Goal: Task Accomplishment & Management: Complete application form

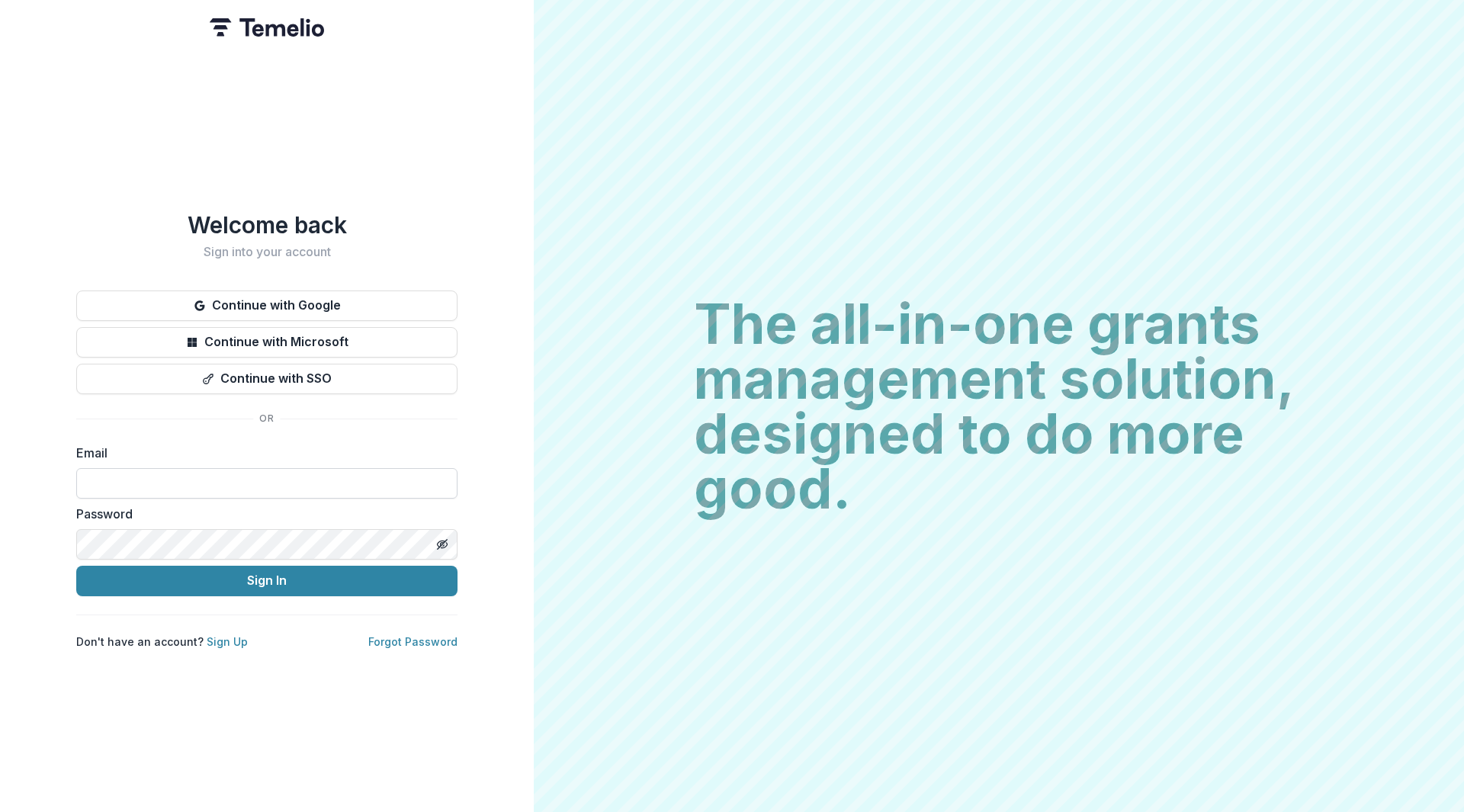
click at [285, 477] on input at bounding box center [267, 483] width 382 height 30
type input "**********"
click at [214, 568] on button "Sign In" at bounding box center [267, 581] width 382 height 30
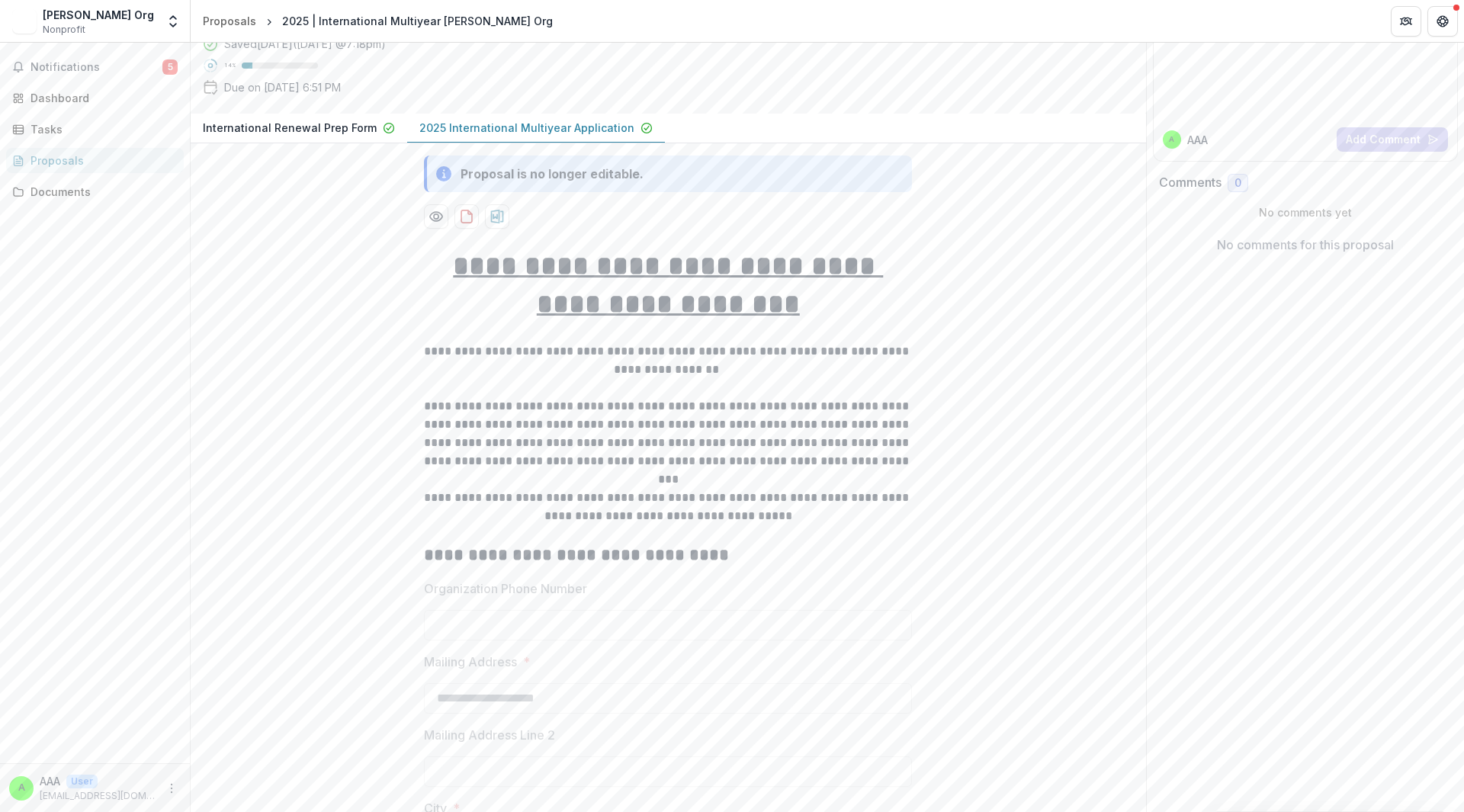
scroll to position [228, 0]
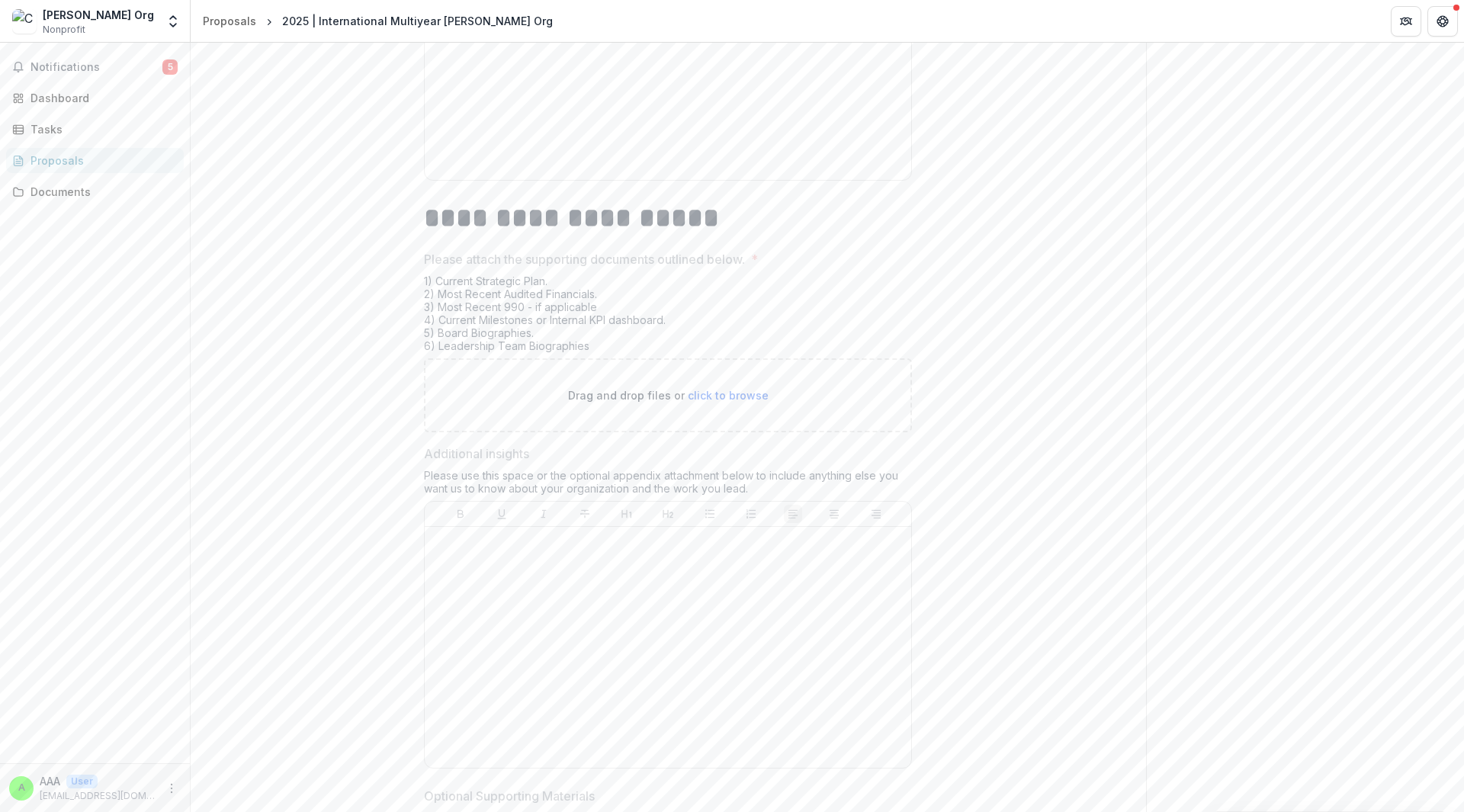
scroll to position [8340, 0]
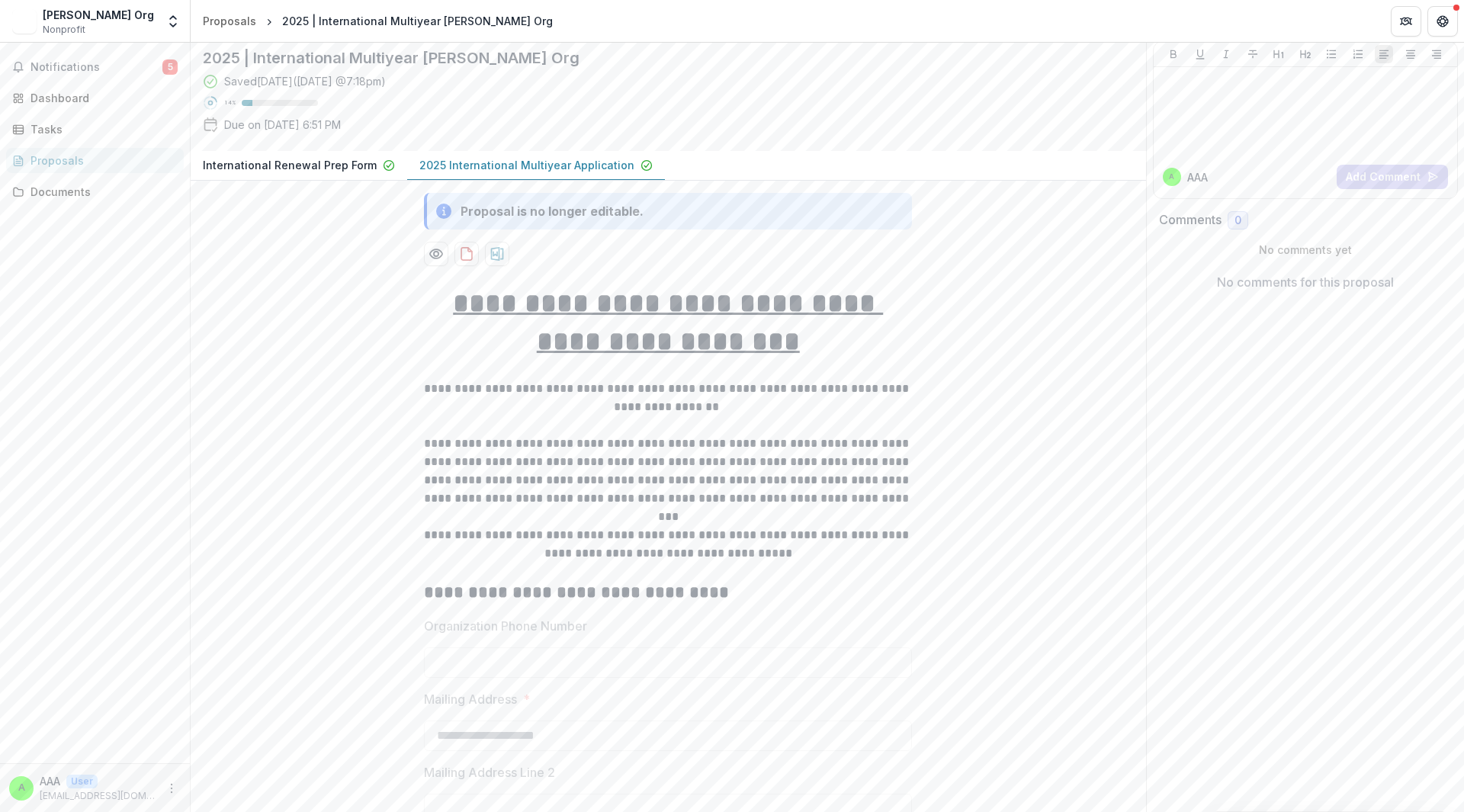
scroll to position [76, 0]
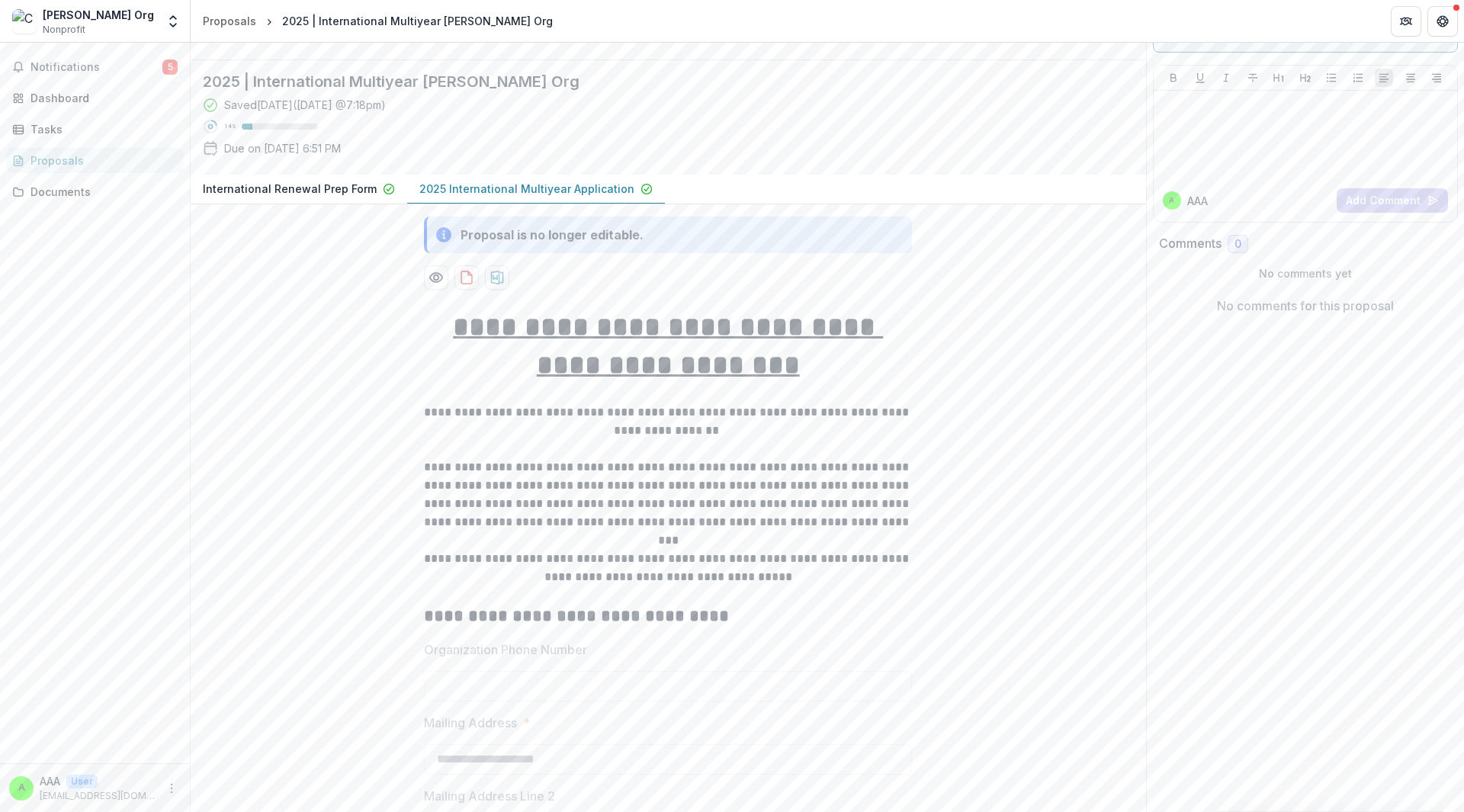
click at [341, 196] on p "International Renewal Prep Form" at bounding box center [289, 188] width 174 height 16
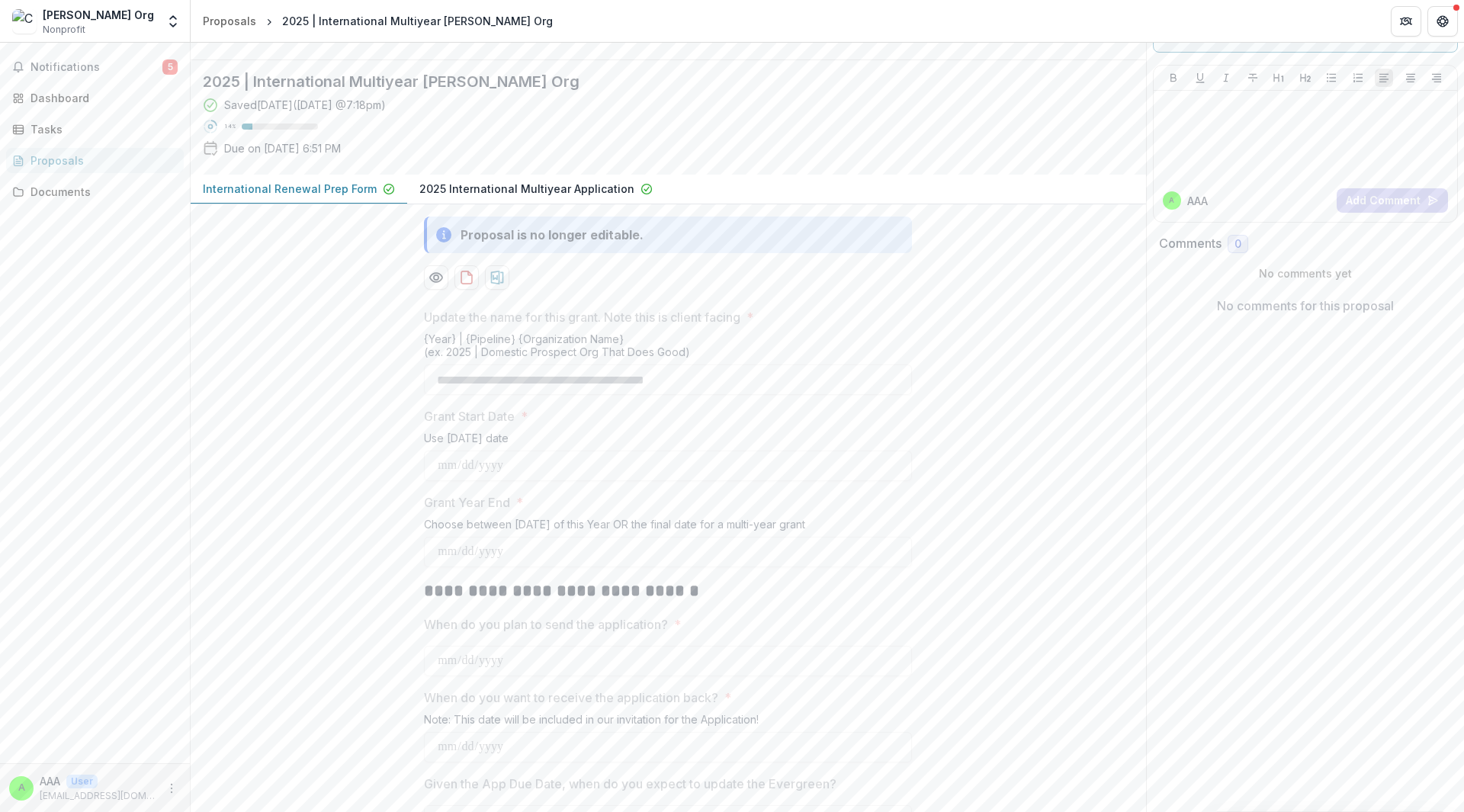
click at [542, 195] on p "2025 International Multiyear Application" at bounding box center [527, 188] width 215 height 16
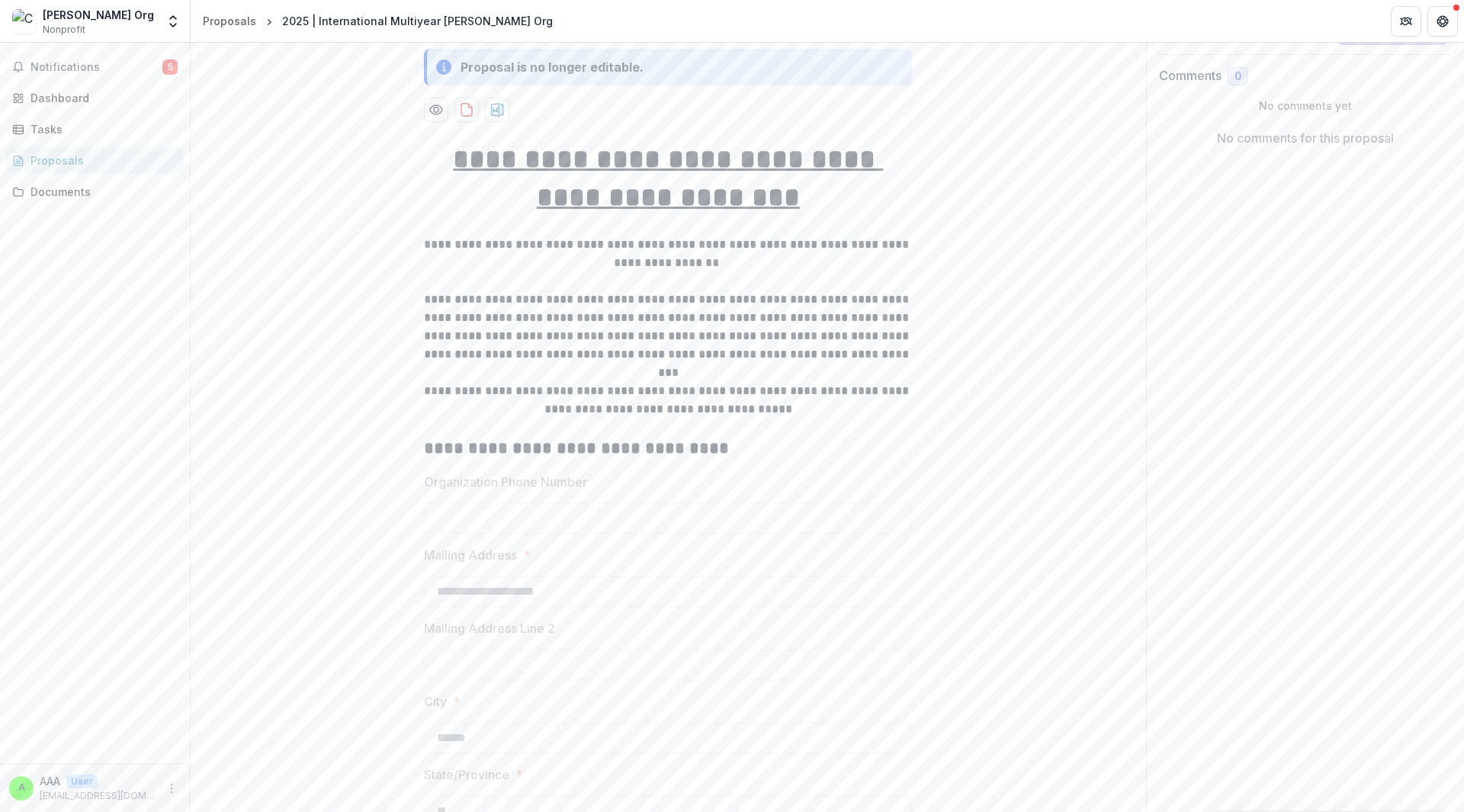
scroll to position [0, 0]
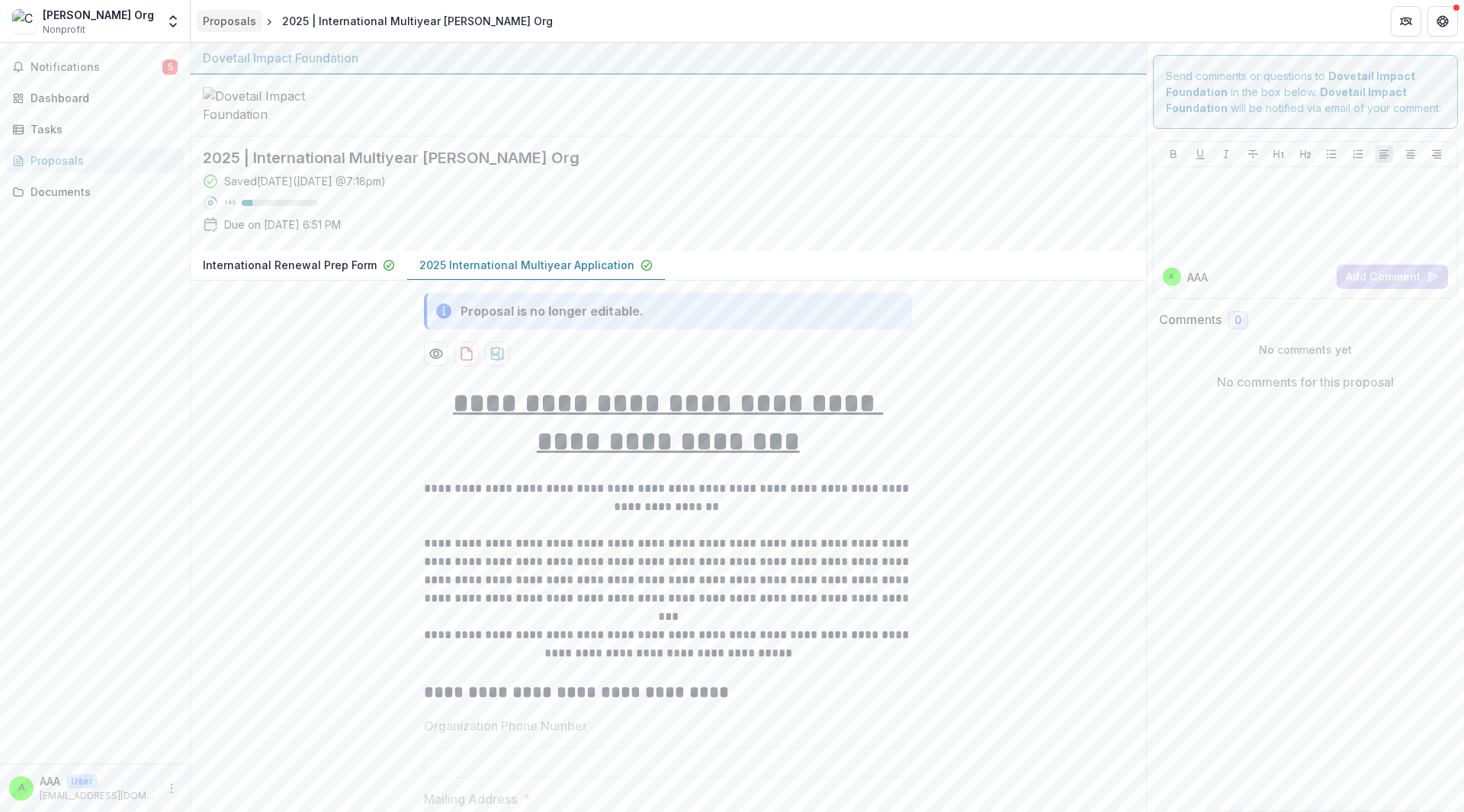
click at [237, 21] on div "Proposals" at bounding box center [229, 21] width 54 height 16
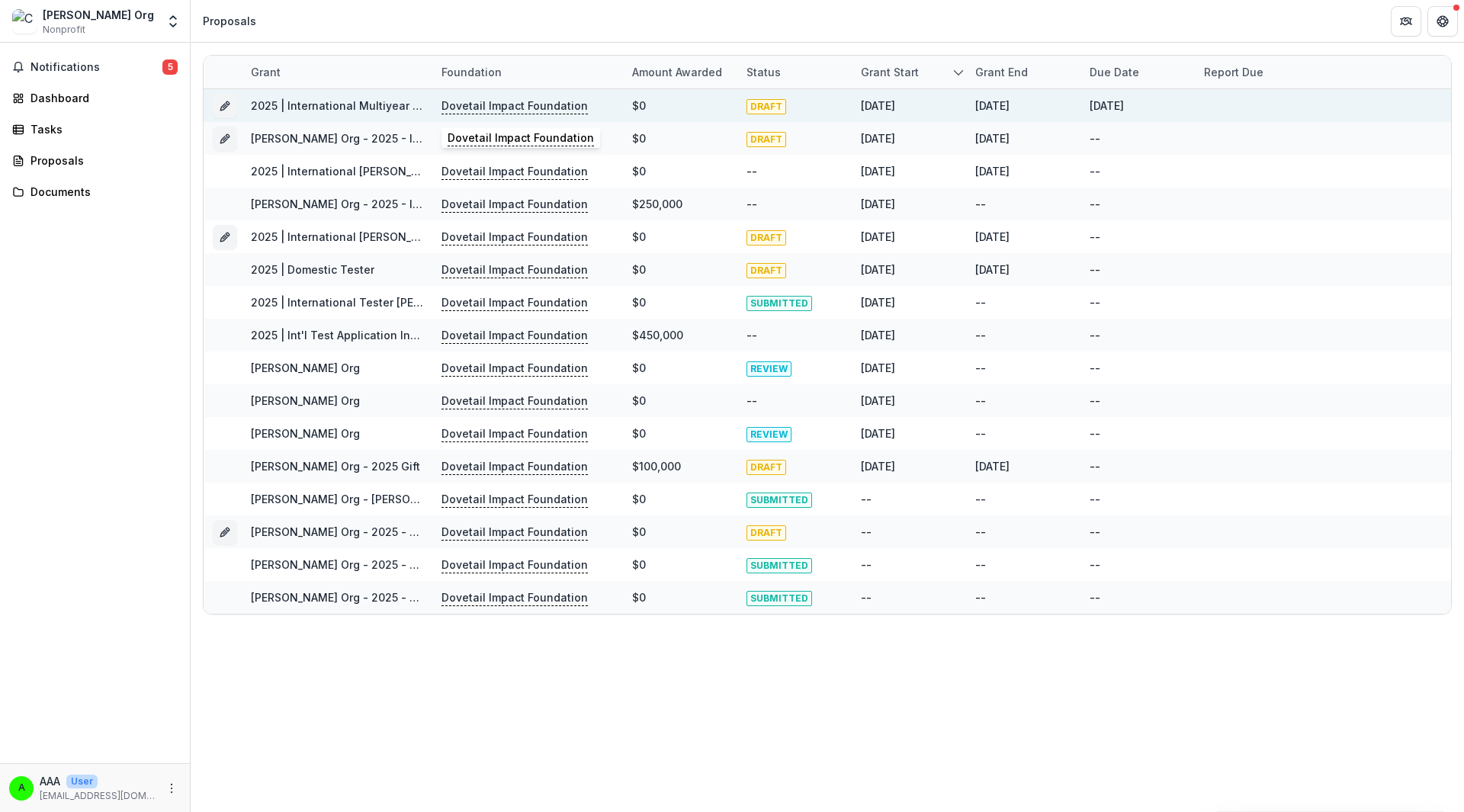
click at [530, 107] on p "Dovetail Impact Foundation" at bounding box center [515, 106] width 147 height 17
click at [328, 108] on link "2025 | International Multiyear Courtney's Org" at bounding box center [386, 106] width 271 height 13
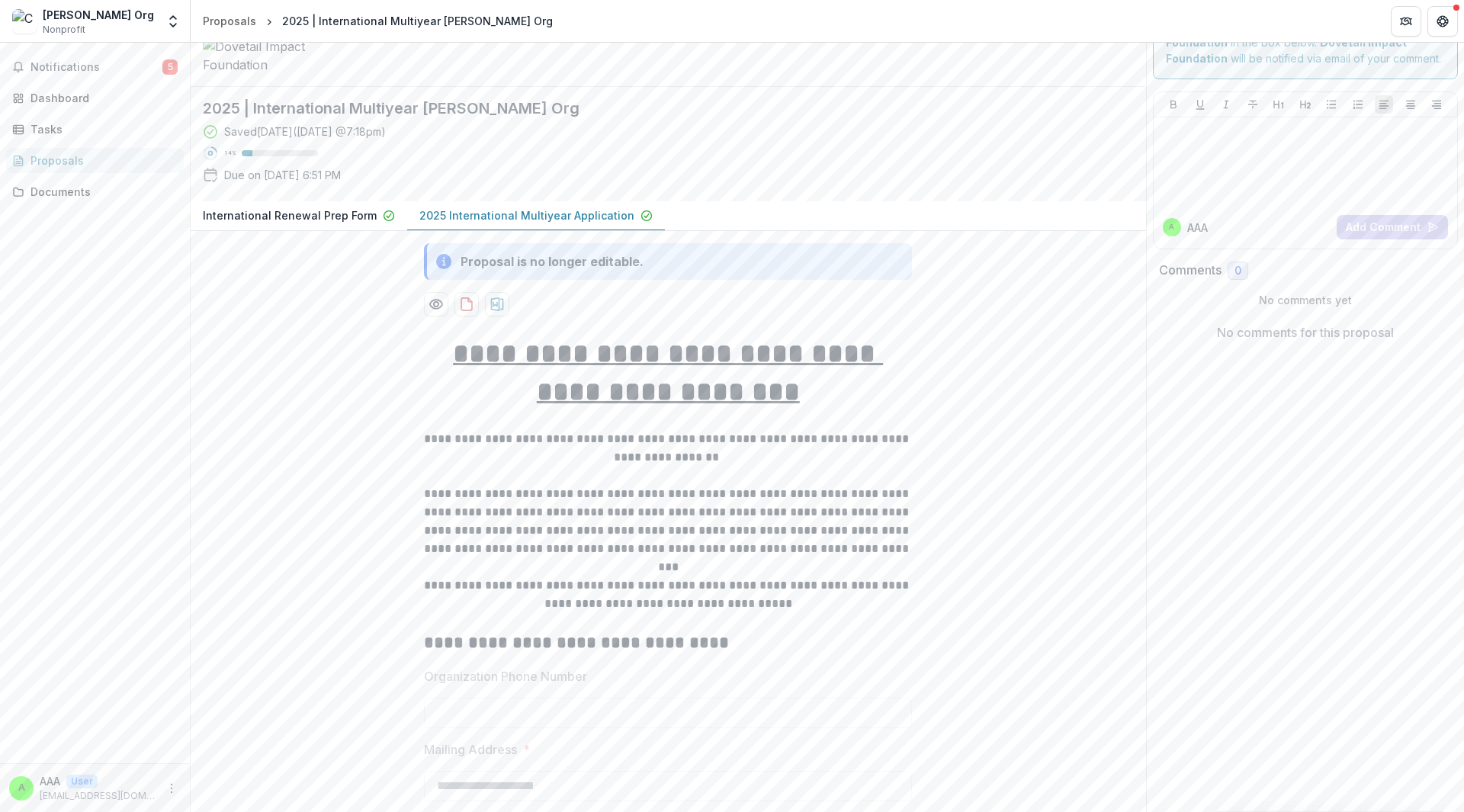
scroll to position [76, 0]
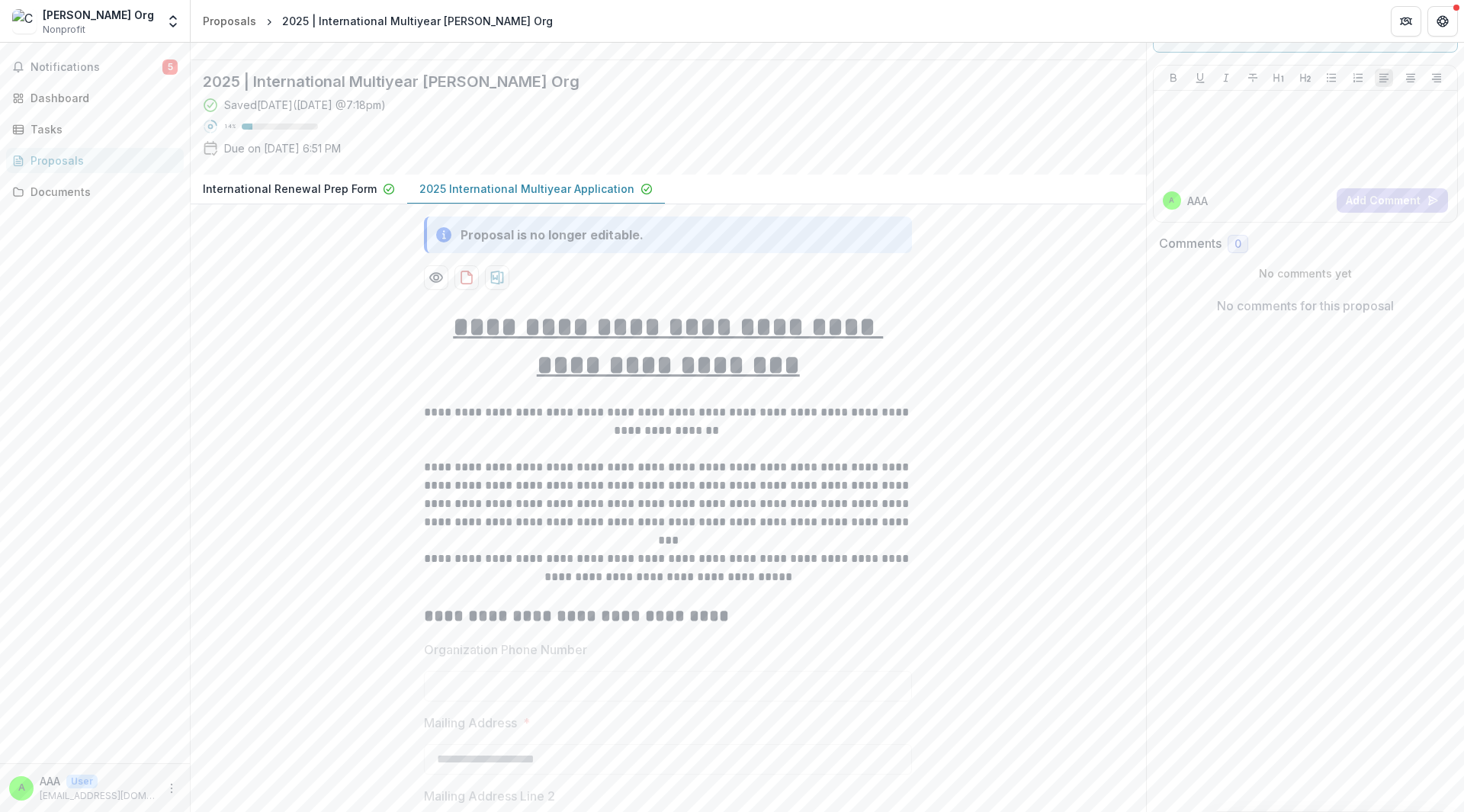
click at [542, 242] on div "Proposal is no longer editable." at bounding box center [552, 235] width 183 height 18
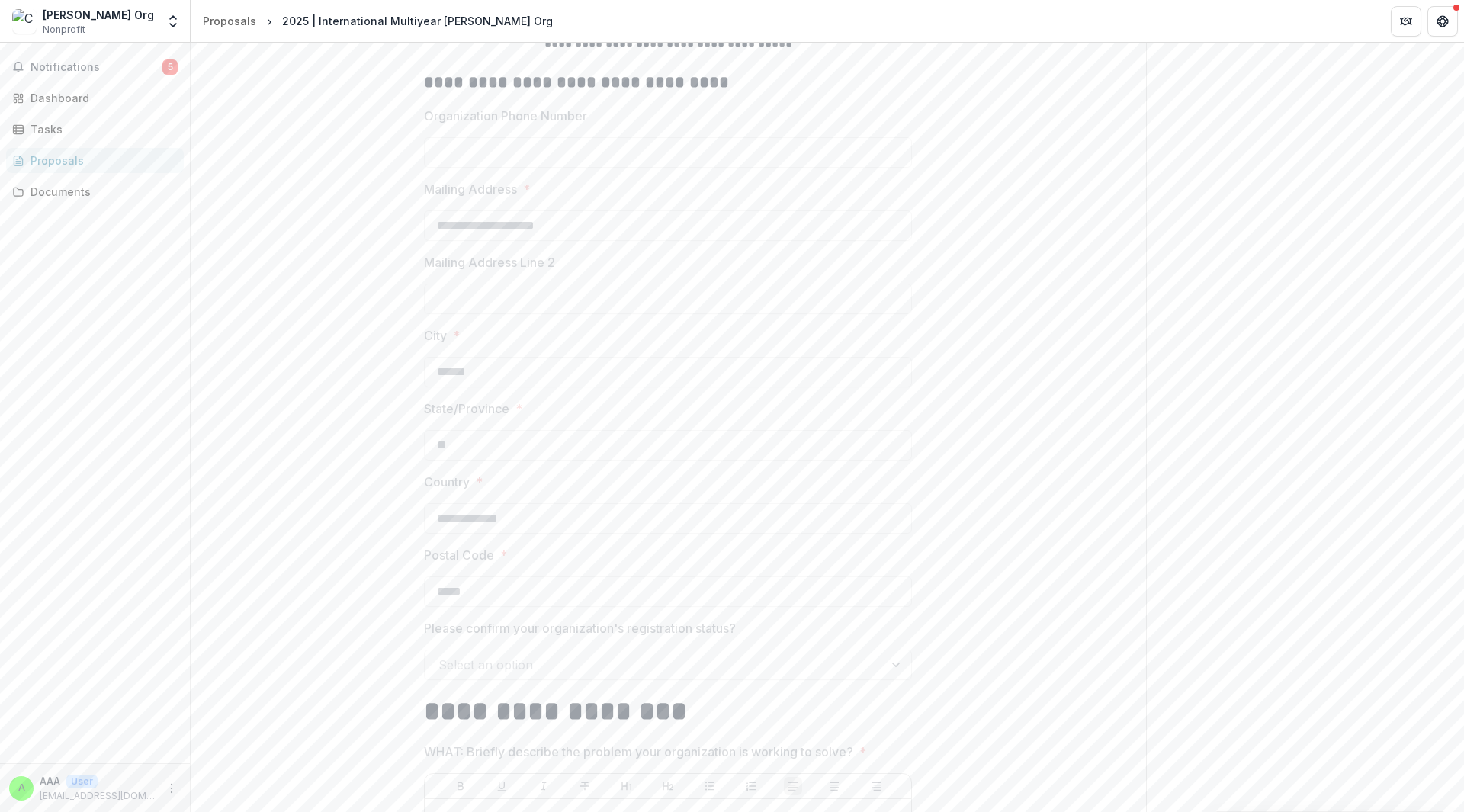
click at [592, 491] on label "Country *" at bounding box center [663, 482] width 479 height 18
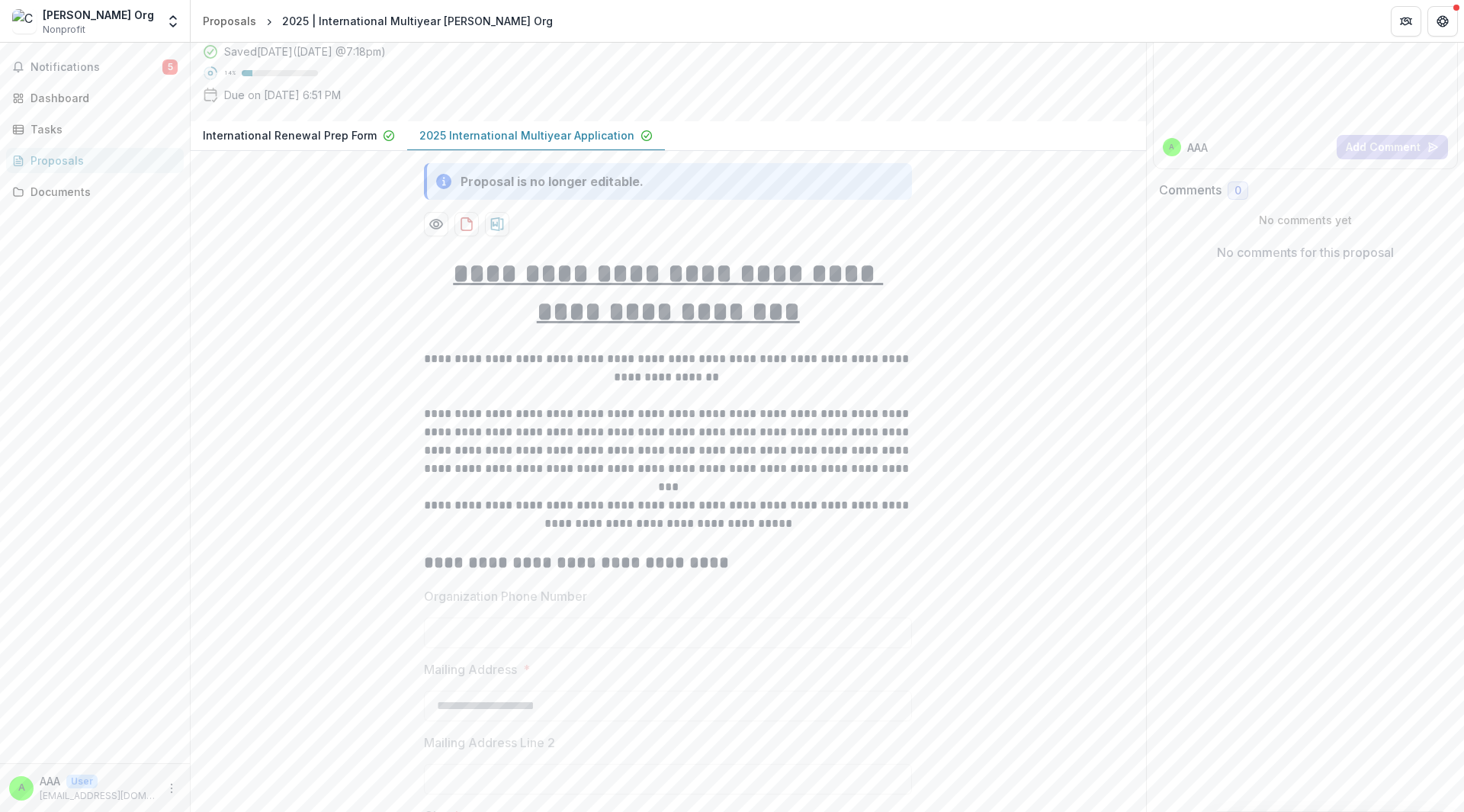
scroll to position [103, 0]
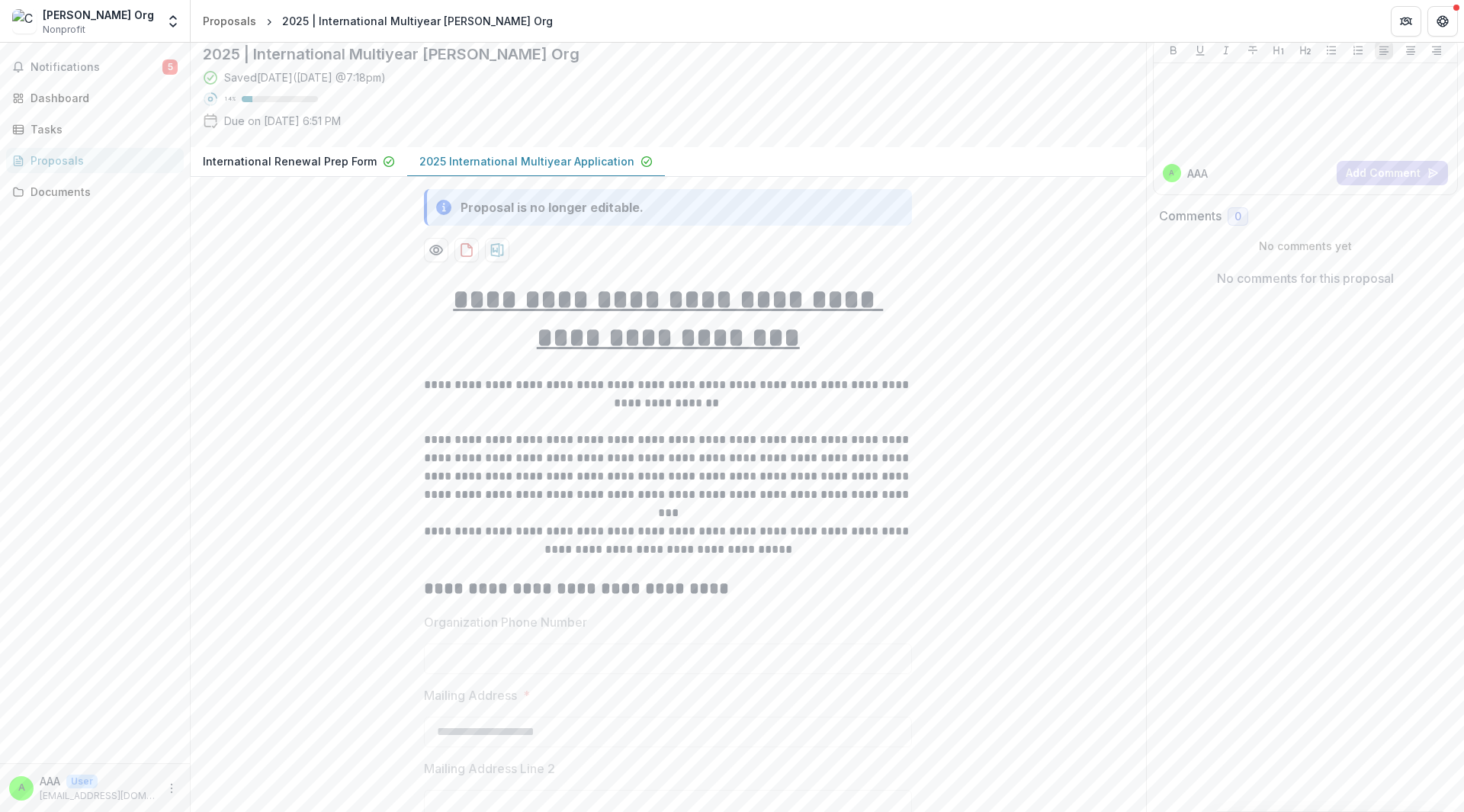
drag, startPoint x: 431, startPoint y: 166, endPoint x: 506, endPoint y: 173, distance: 75.3
click at [506, 173] on button "2025 International Multiyear Application" at bounding box center [536, 162] width 257 height 30
click at [504, 169] on p "2025 International Multiyear Application" at bounding box center [527, 161] width 215 height 16
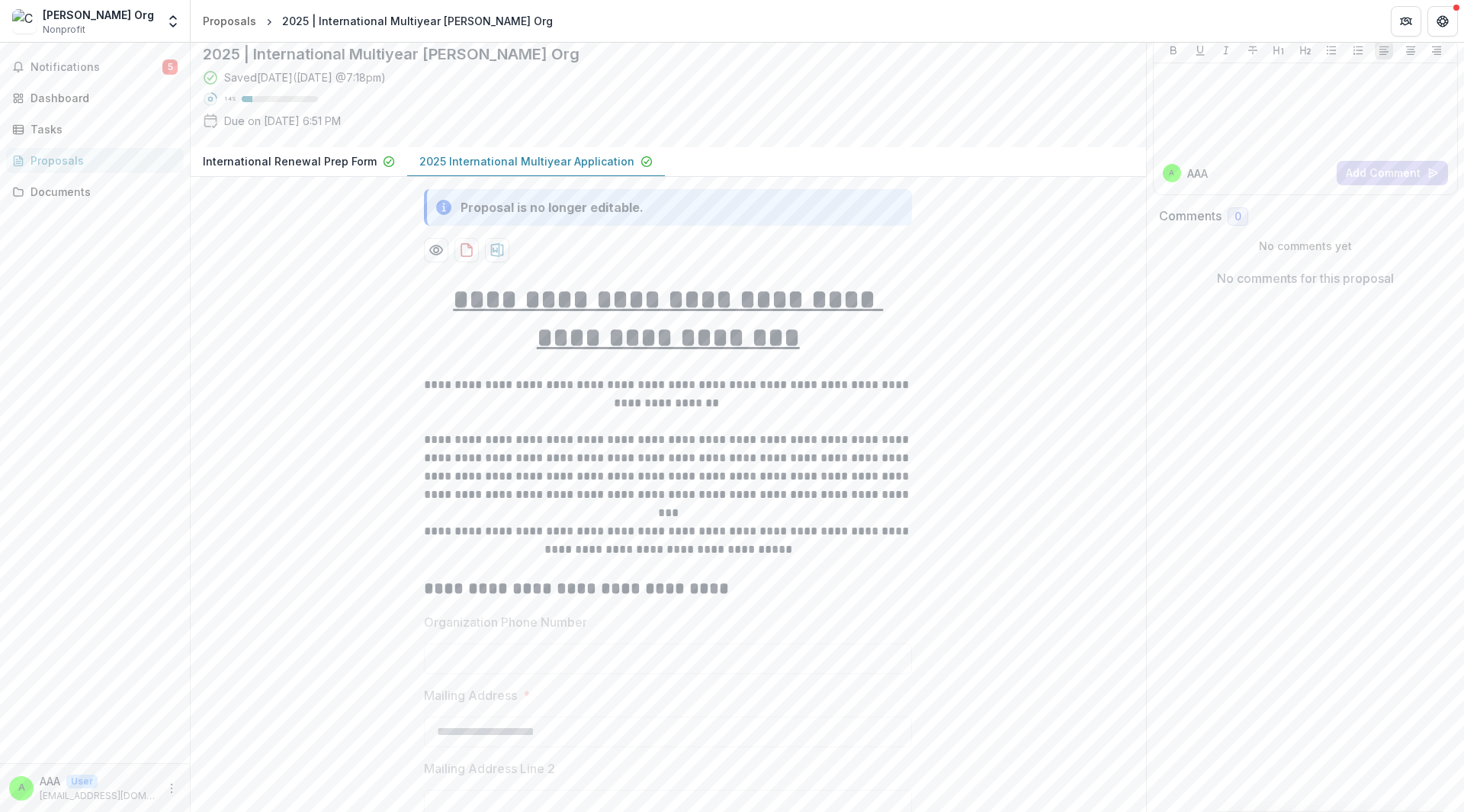
click at [504, 169] on p "2025 International Multiyear Application" at bounding box center [527, 161] width 215 height 16
drag, startPoint x: 477, startPoint y: 172, endPoint x: 428, endPoint y: 159, distance: 50.7
click at [428, 159] on button "2025 International Multiyear Application" at bounding box center [536, 162] width 257 height 30
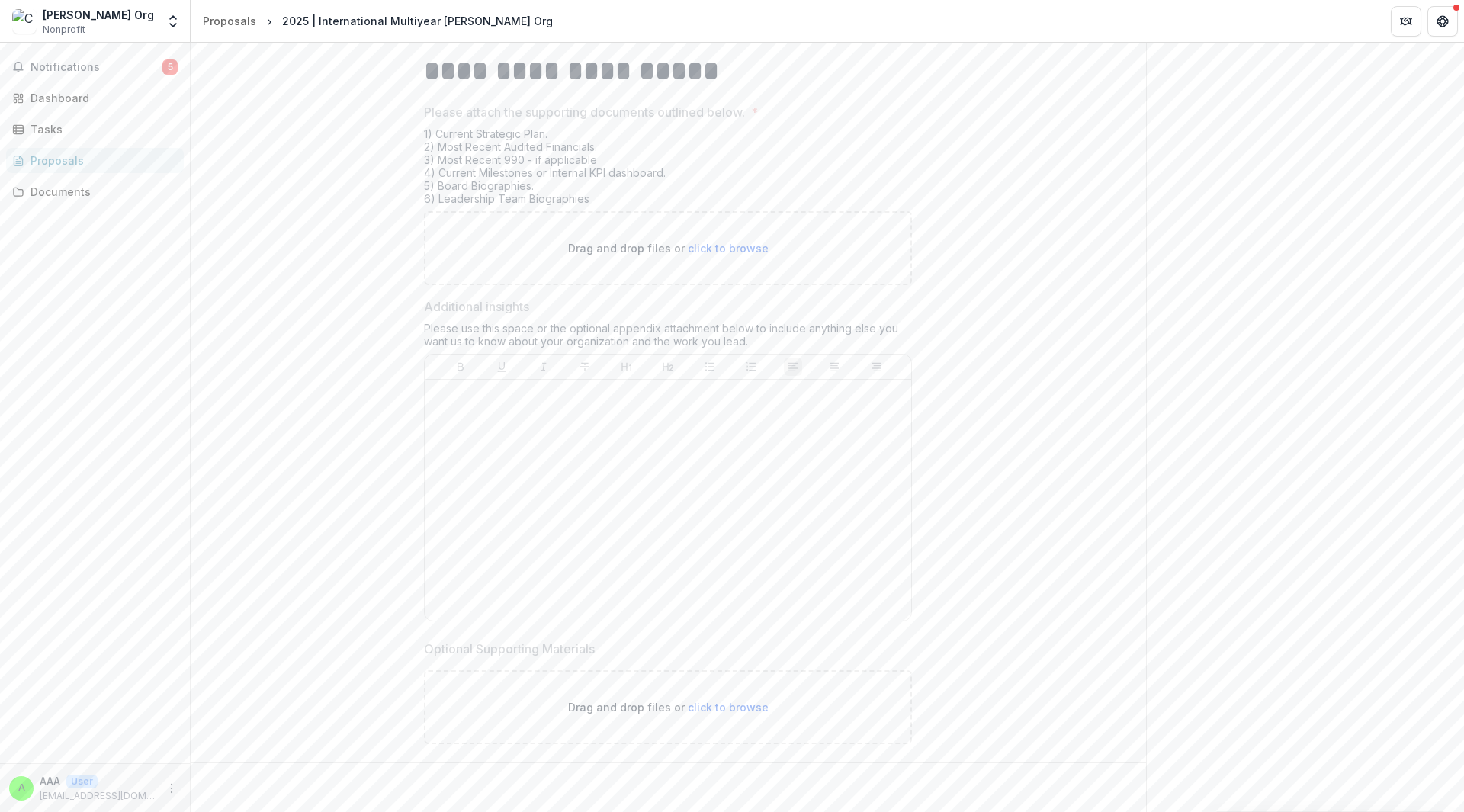
scroll to position [8716, 0]
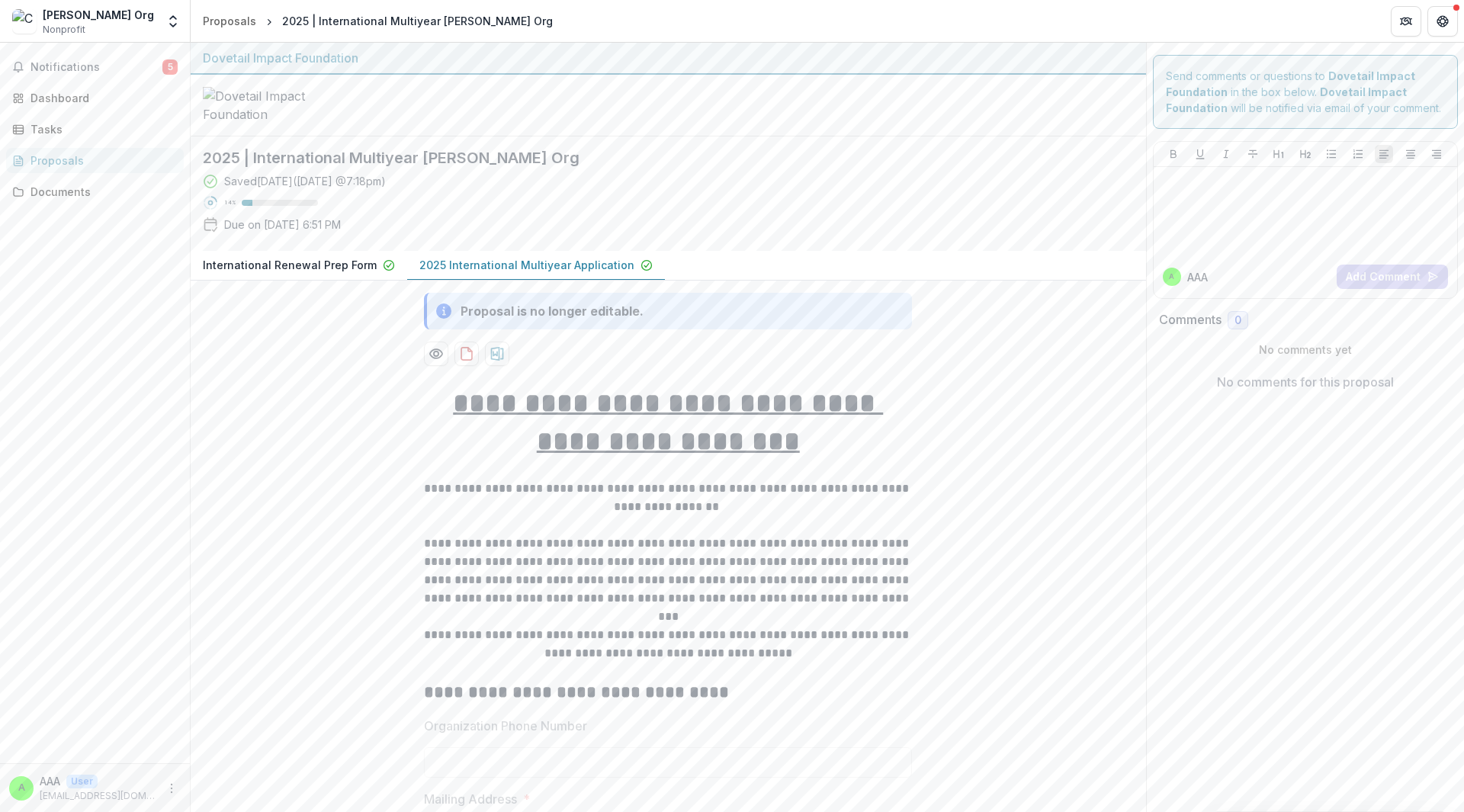
click at [467, 28] on div "2025 | International Multiyear [PERSON_NAME] Org" at bounding box center [418, 21] width 271 height 16
click at [208, 23] on div "Proposals" at bounding box center [229, 21] width 54 height 16
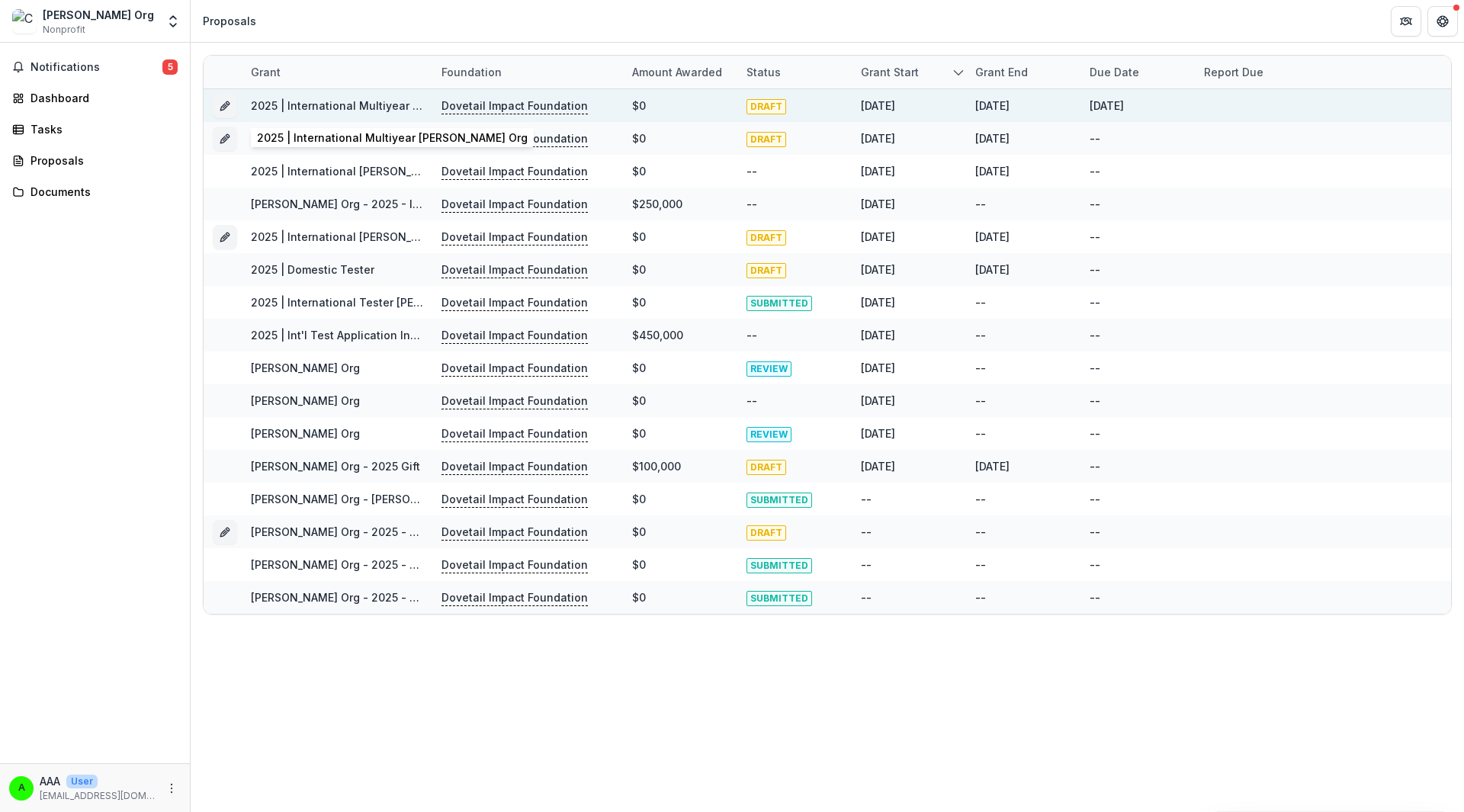
click at [320, 107] on link "2025 | International Multiyear Courtney's Org" at bounding box center [386, 106] width 271 height 13
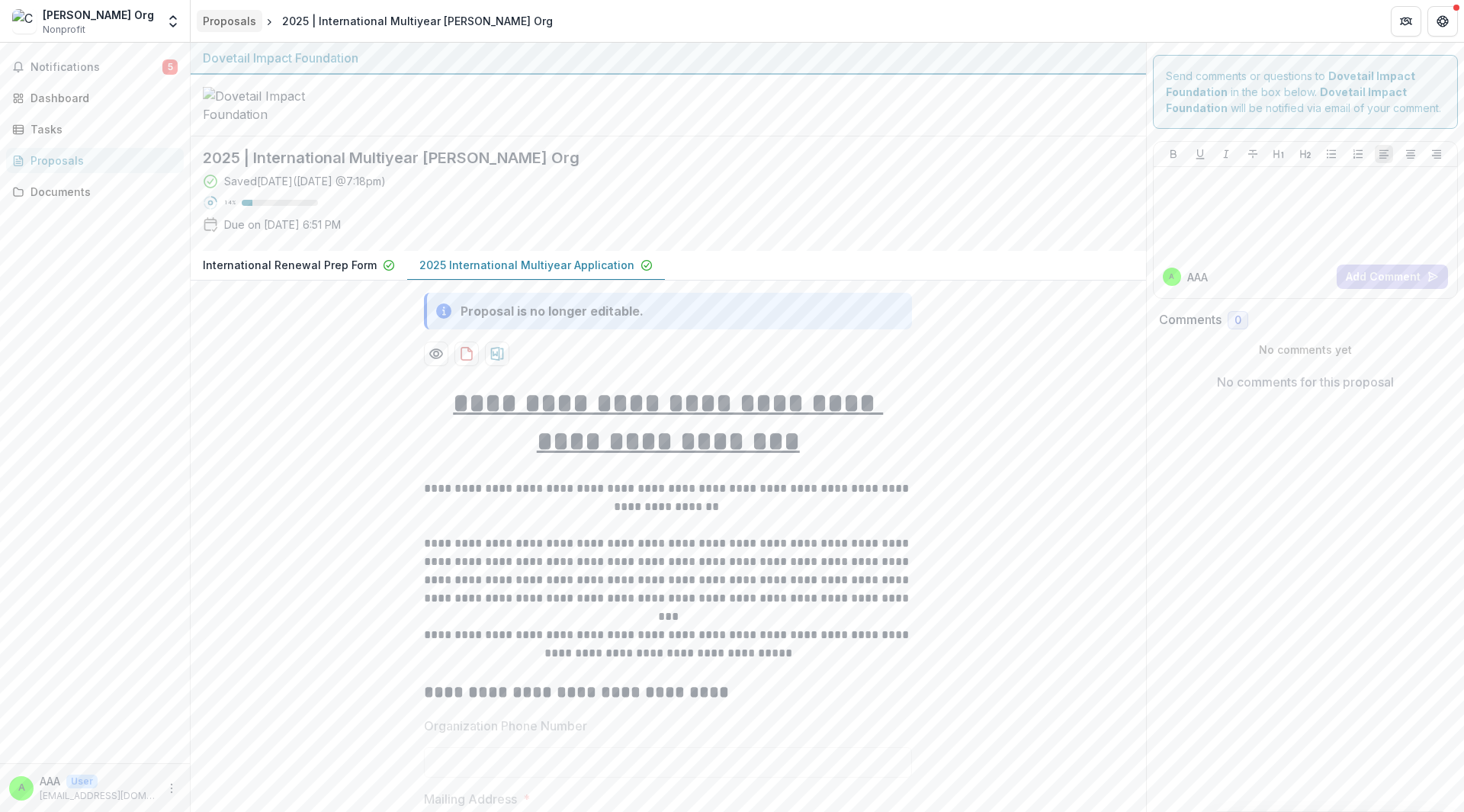
click at [233, 16] on div "Proposals" at bounding box center [229, 21] width 54 height 16
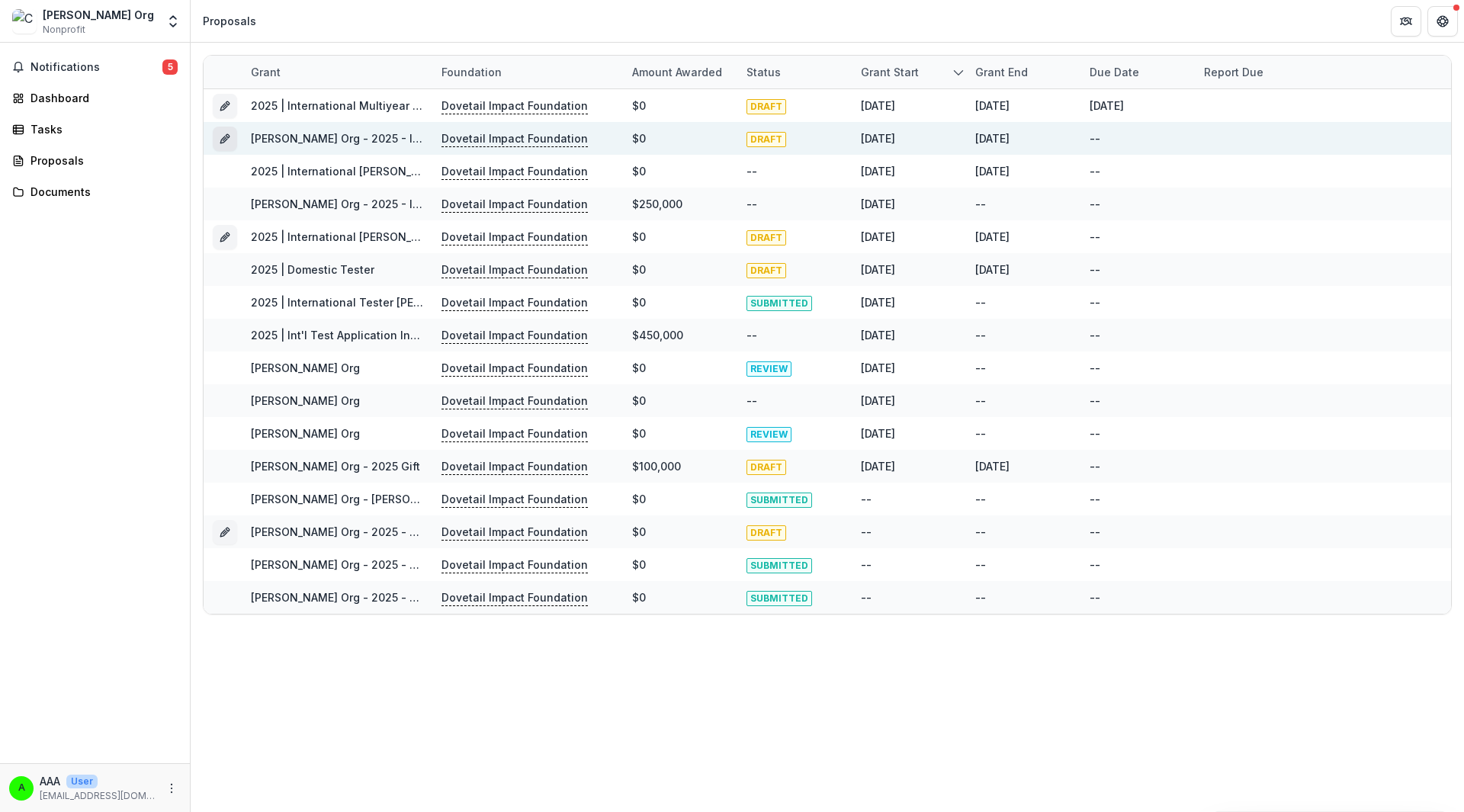
click at [224, 134] on icon "Grant d56f8ff7-2dc7-4da6-94b4-371cb8f5c109" at bounding box center [224, 138] width 12 height 12
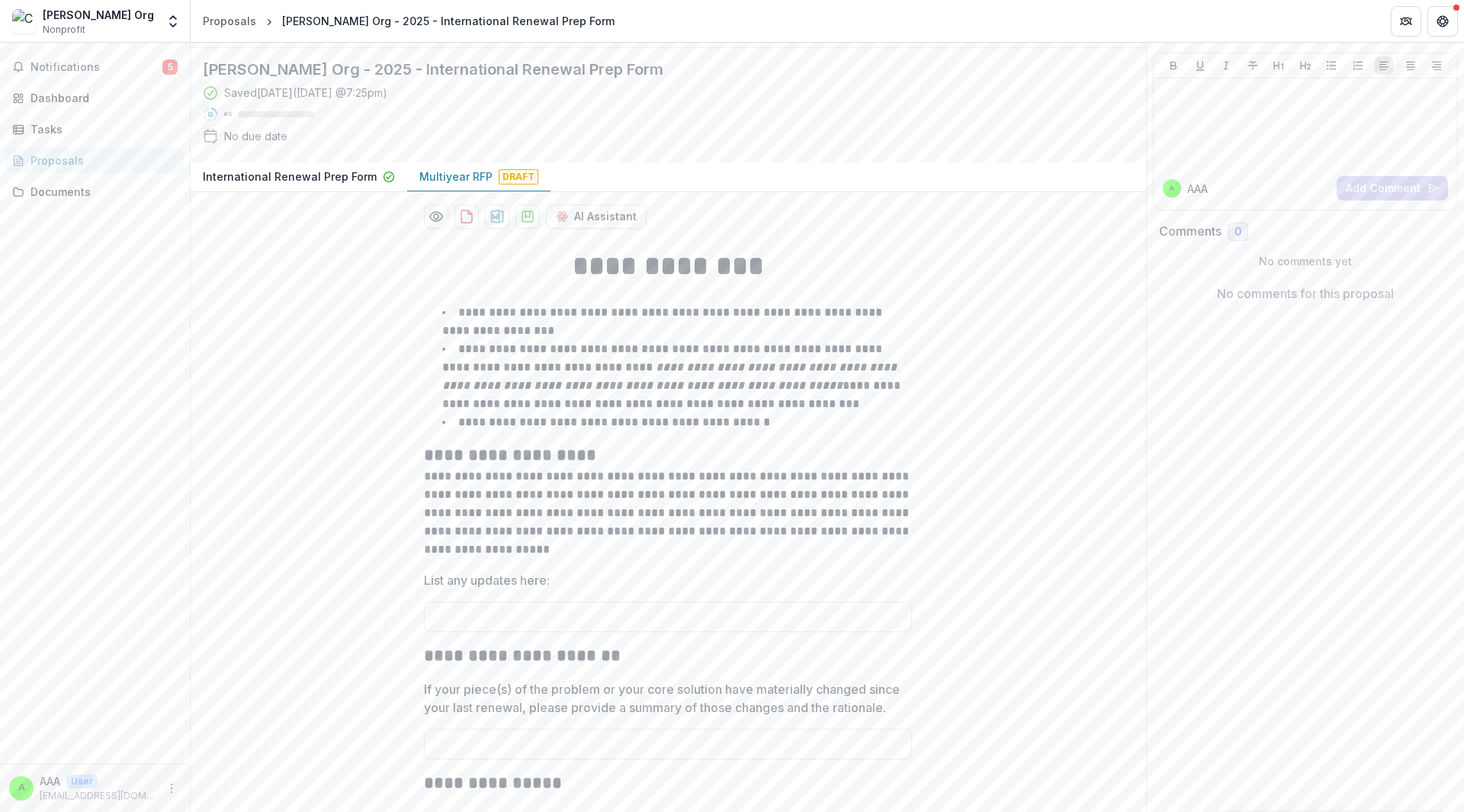
scroll to position [76, 0]
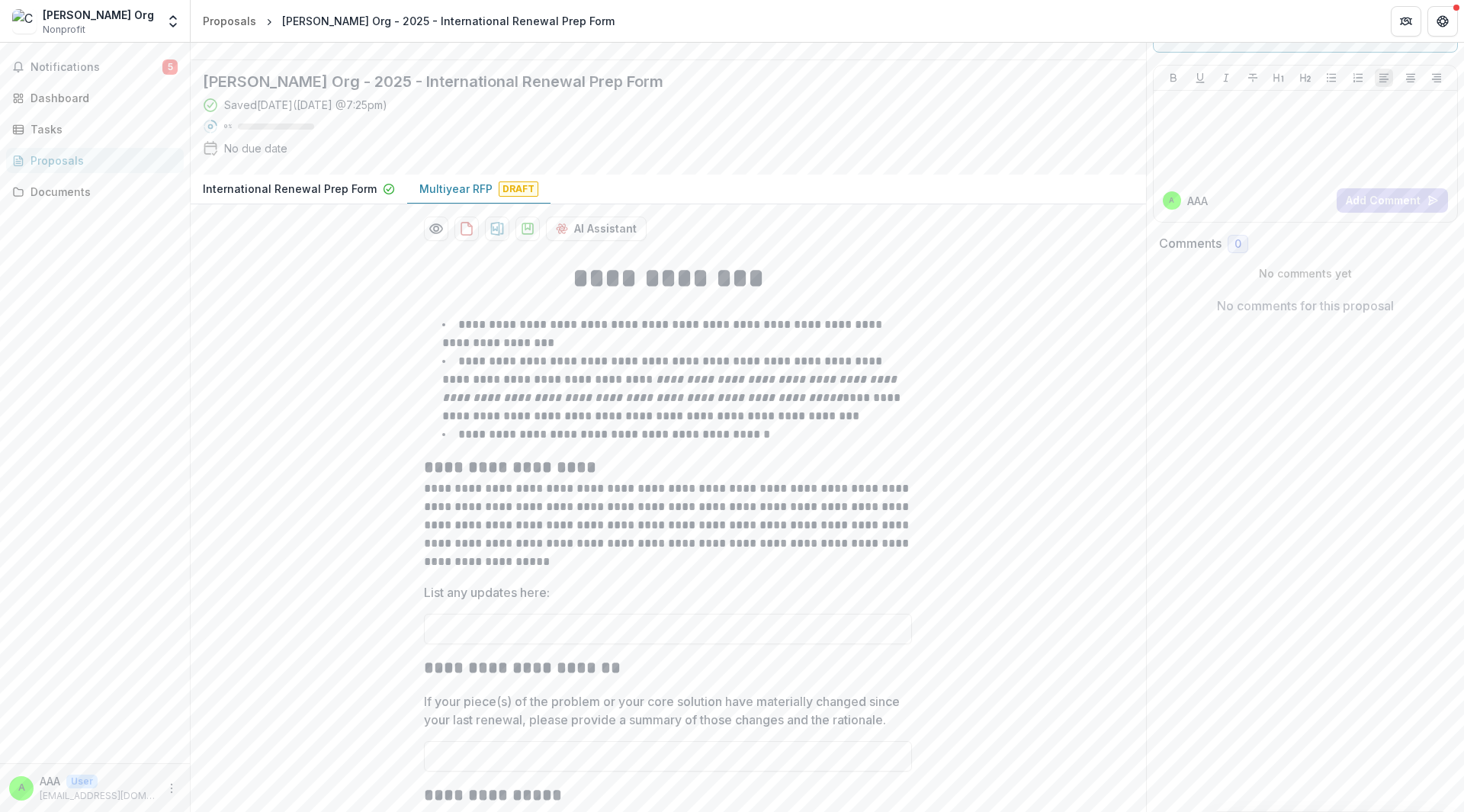
click at [447, 196] on p "Multiyear RFP" at bounding box center [455, 188] width 73 height 16
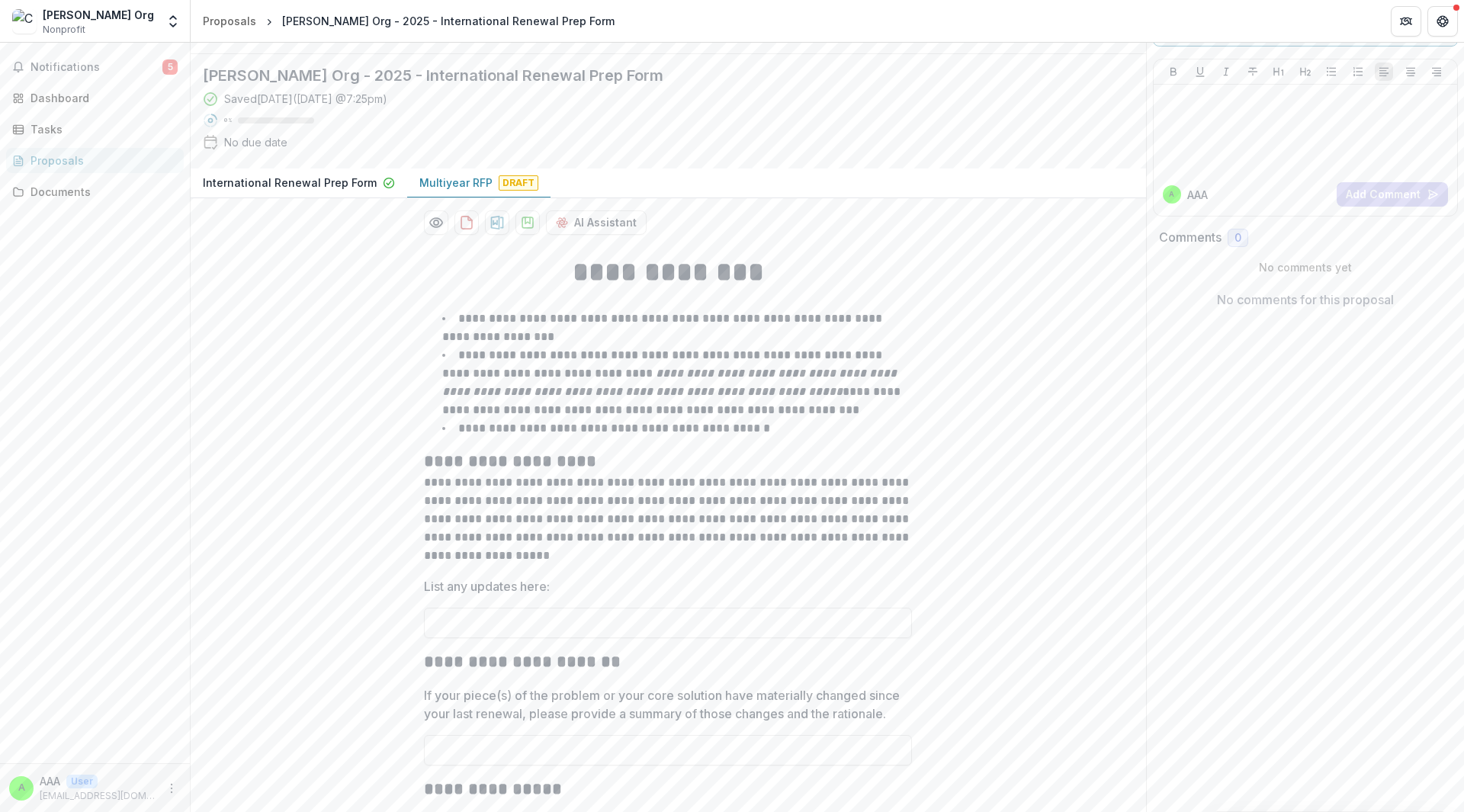
scroll to position [55, 0]
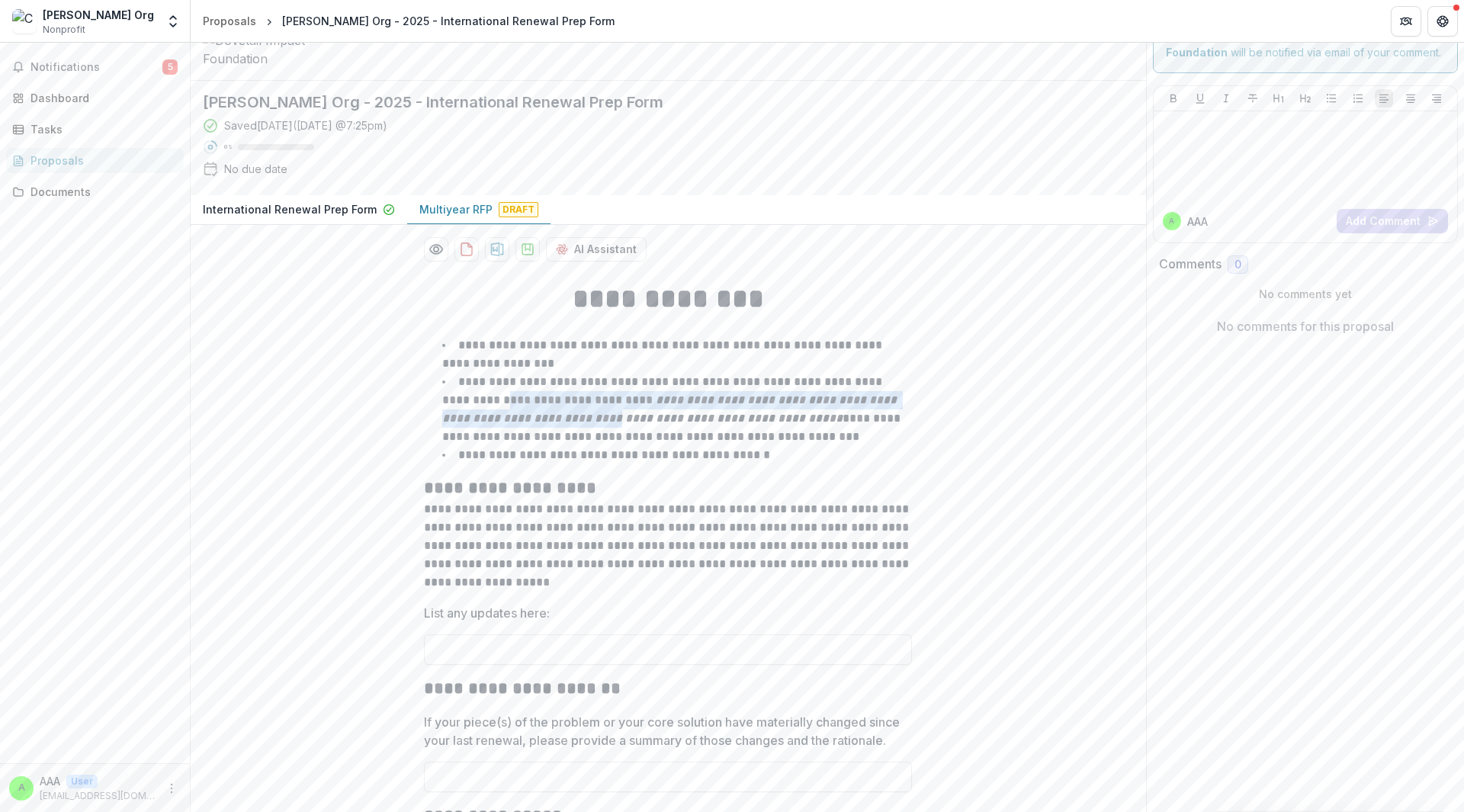
drag, startPoint x: 452, startPoint y: 408, endPoint x: 551, endPoint y: 422, distance: 100.0
click at [551, 422] on p "**********" at bounding box center [673, 409] width 461 height 67
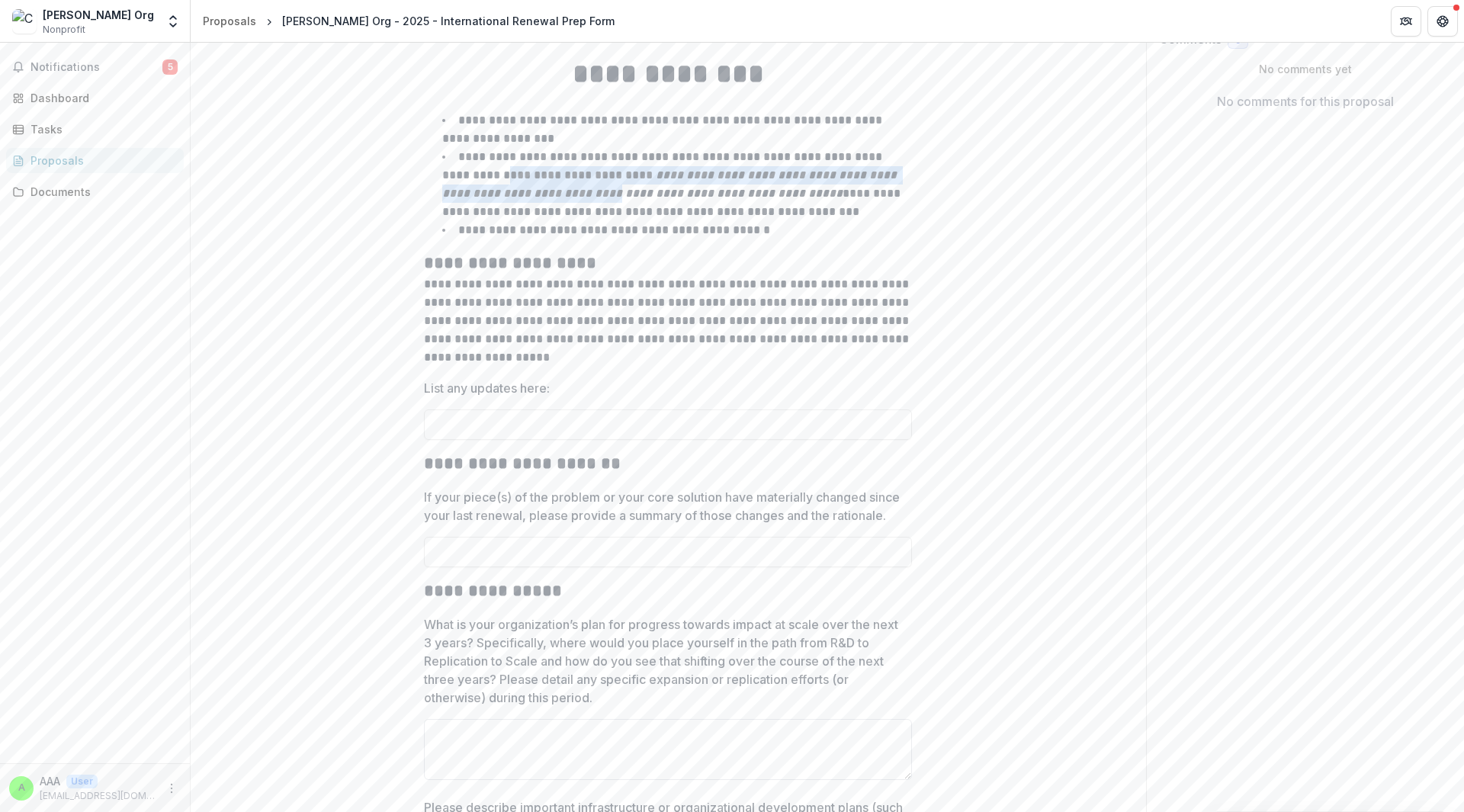
scroll to position [132, 0]
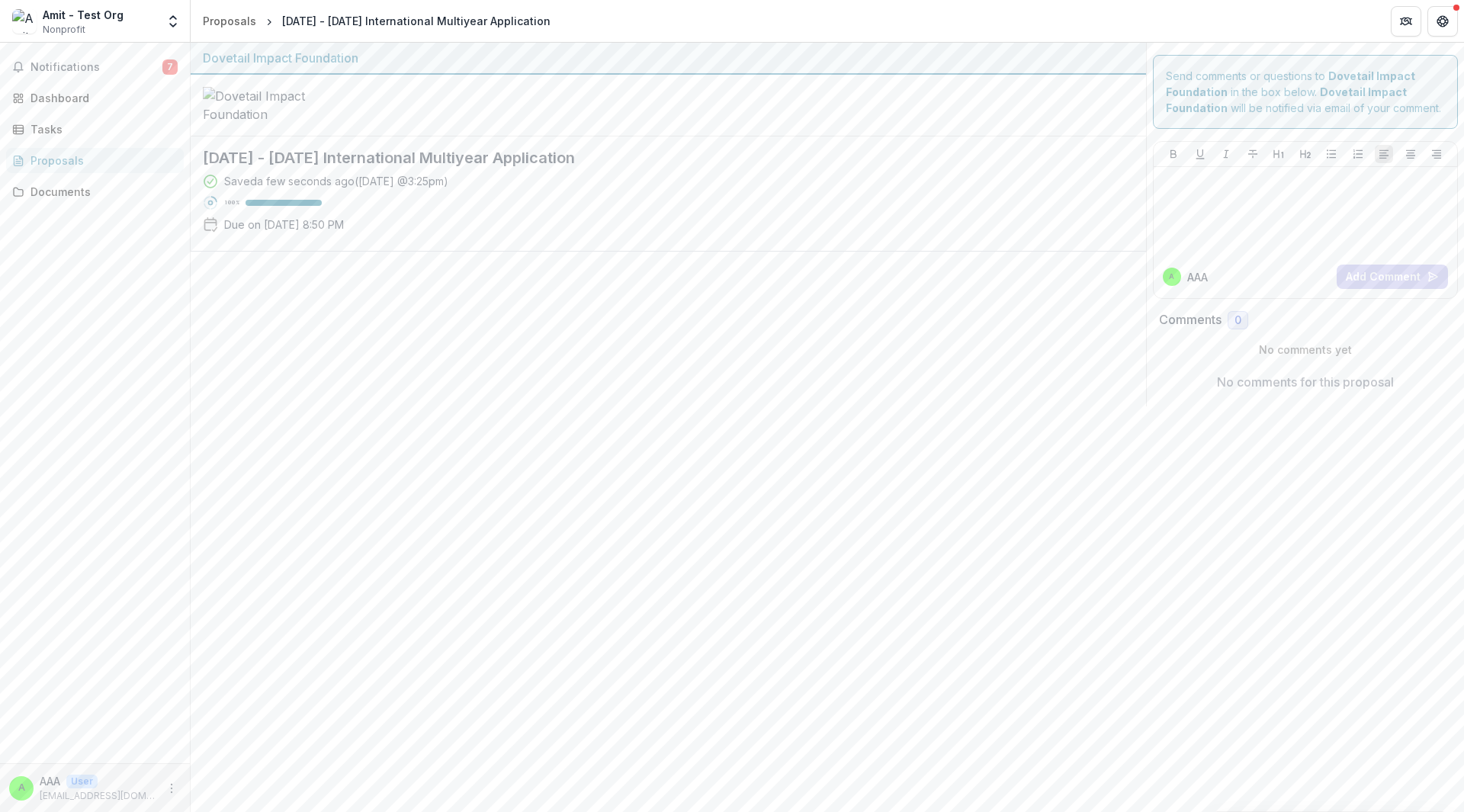
click at [281, 188] on div "Saved a few seconds ago ( Today @ 3:25pm )" at bounding box center [337, 181] width 224 height 16
click at [80, 160] on div "Proposals" at bounding box center [101, 160] width 141 height 16
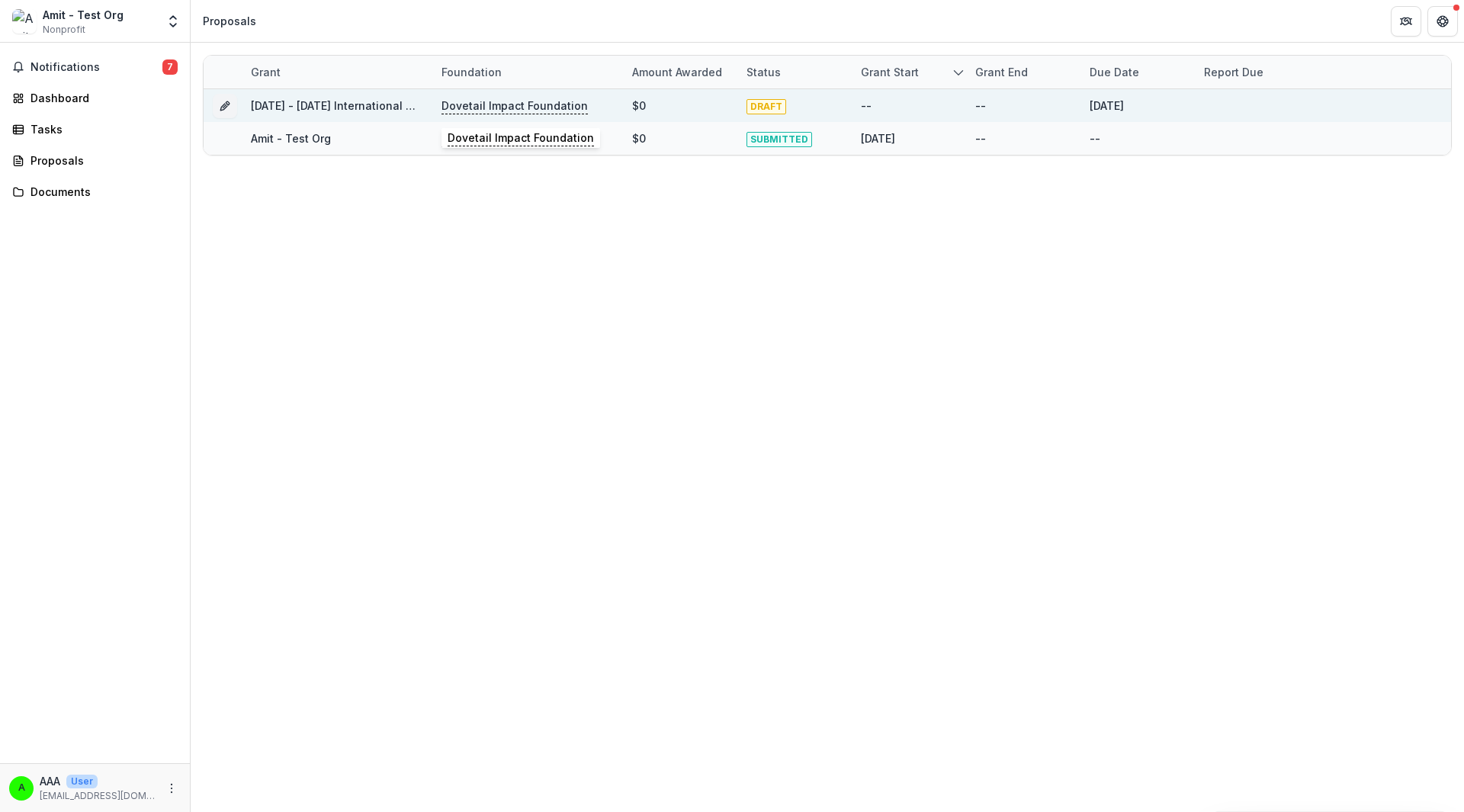
click at [483, 100] on p "Dovetail Impact Foundation" at bounding box center [515, 106] width 147 height 17
click at [214, 109] on button "Grant be50f517-dfb1-4f6f-9283-480315202670" at bounding box center [224, 106] width 24 height 24
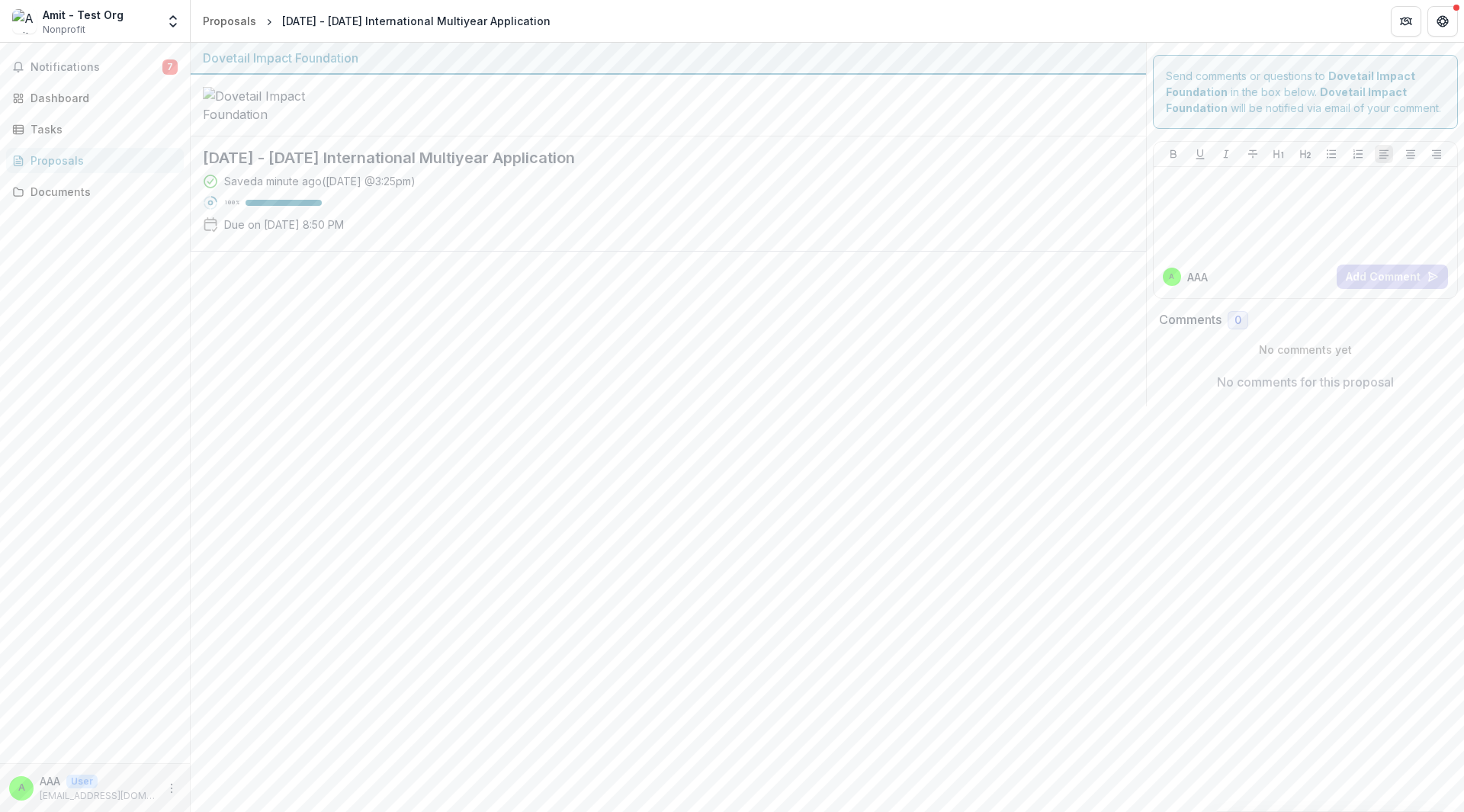
click at [415, 180] on div "Saved a minute ago ( Today @ 3:25pm )" at bounding box center [320, 181] width 192 height 16
click at [417, 162] on h2 "[DATE] - [DATE] International Multiyear Application" at bounding box center [656, 157] width 907 height 18
drag, startPoint x: 396, startPoint y: 184, endPoint x: 315, endPoint y: 221, distance: 89.1
click at [395, 185] on div "Saved a minute ago ( Today @ 3:25pm )" at bounding box center [320, 181] width 192 height 16
click at [315, 221] on div "Saved a minute ago ( Today @ 3:25pm ) 100 % Due on Sep 05, 2025, 8:50 PM" at bounding box center [656, 206] width 907 height 66
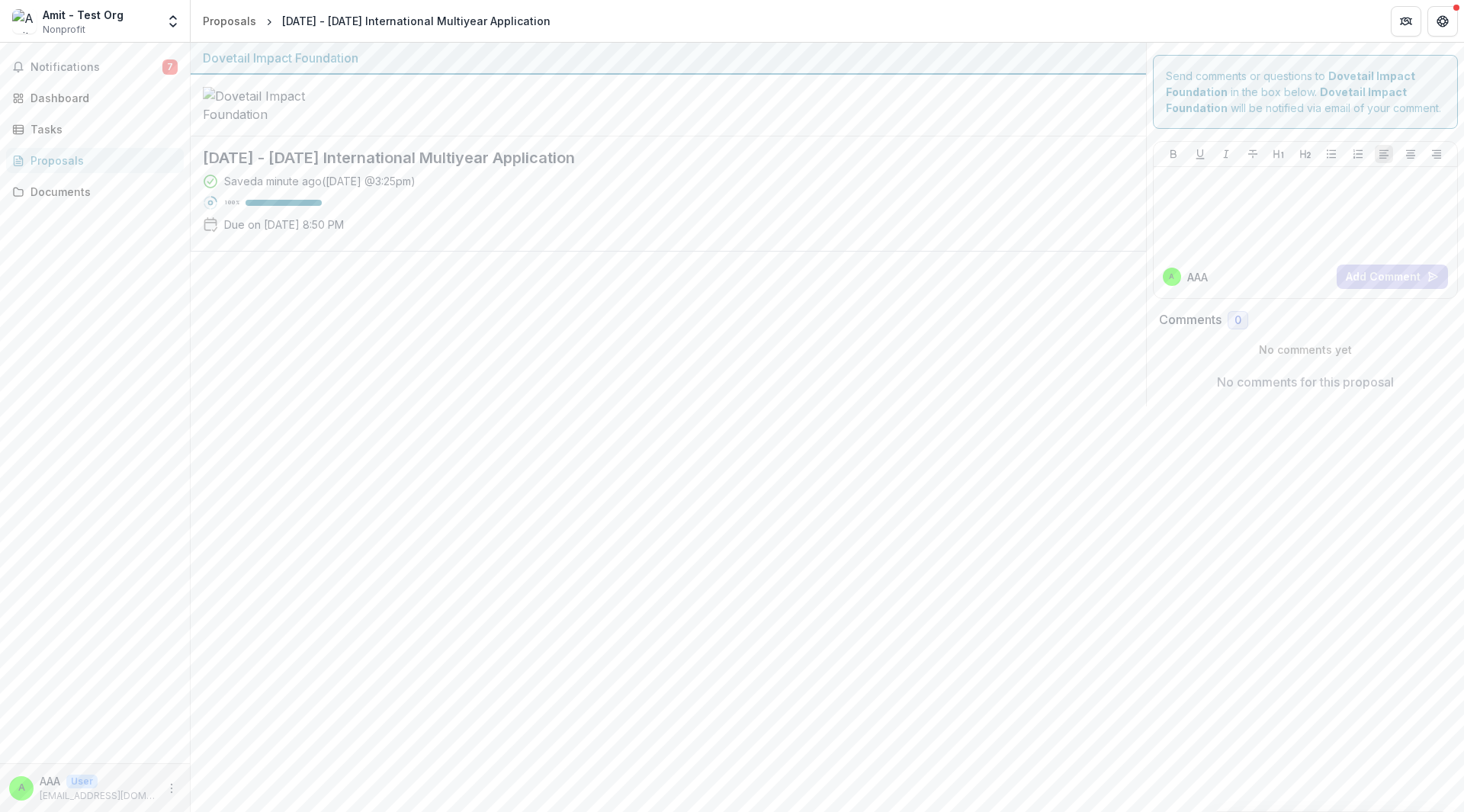
click at [301, 273] on div at bounding box center [669, 329] width 956 height 155
click at [283, 189] on div "Saved a minute ago ( Today @ 3:25pm )" at bounding box center [320, 181] width 192 height 16
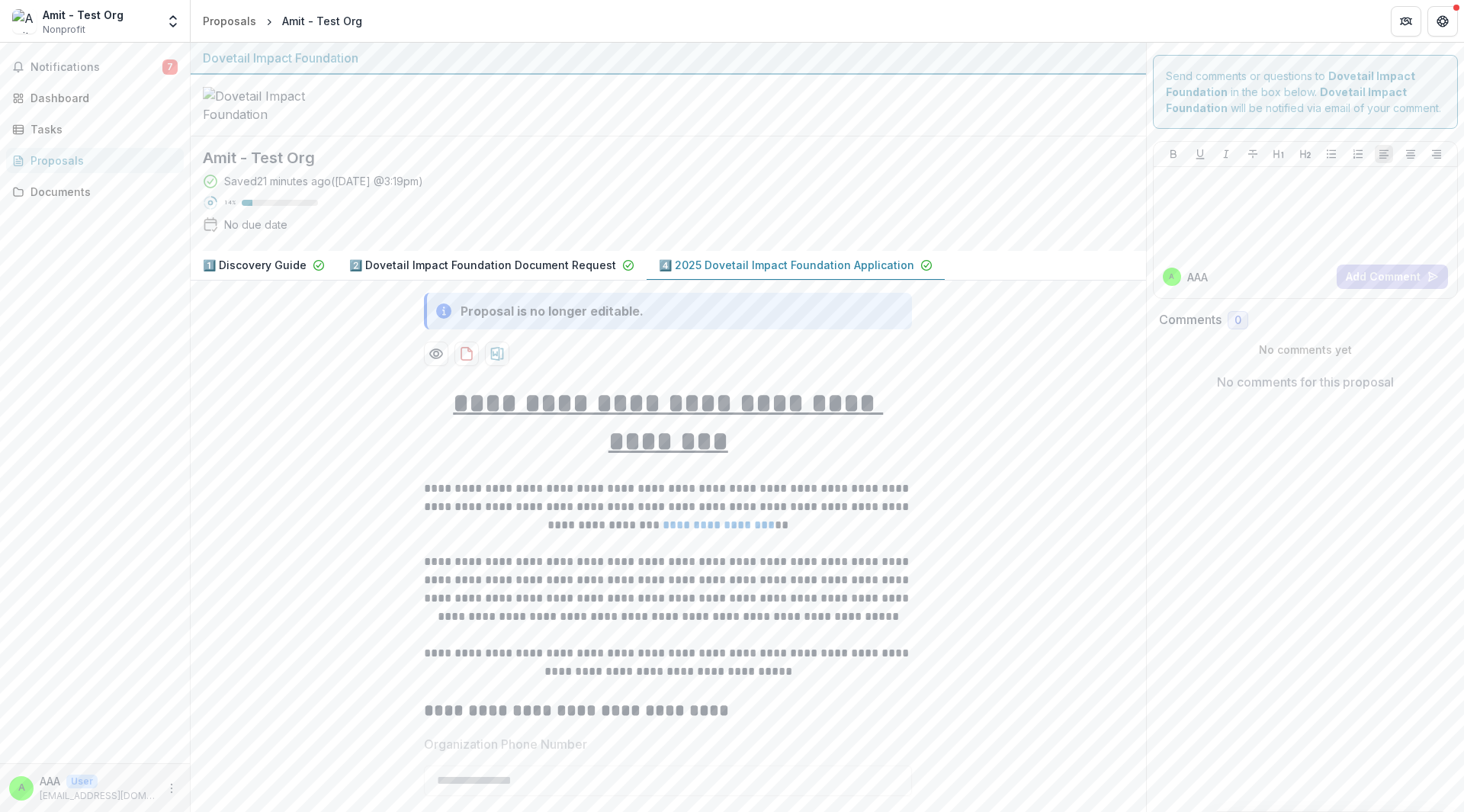
click at [522, 273] on p "2️⃣ Dovetail Impact Foundation Document Request" at bounding box center [483, 265] width 267 height 16
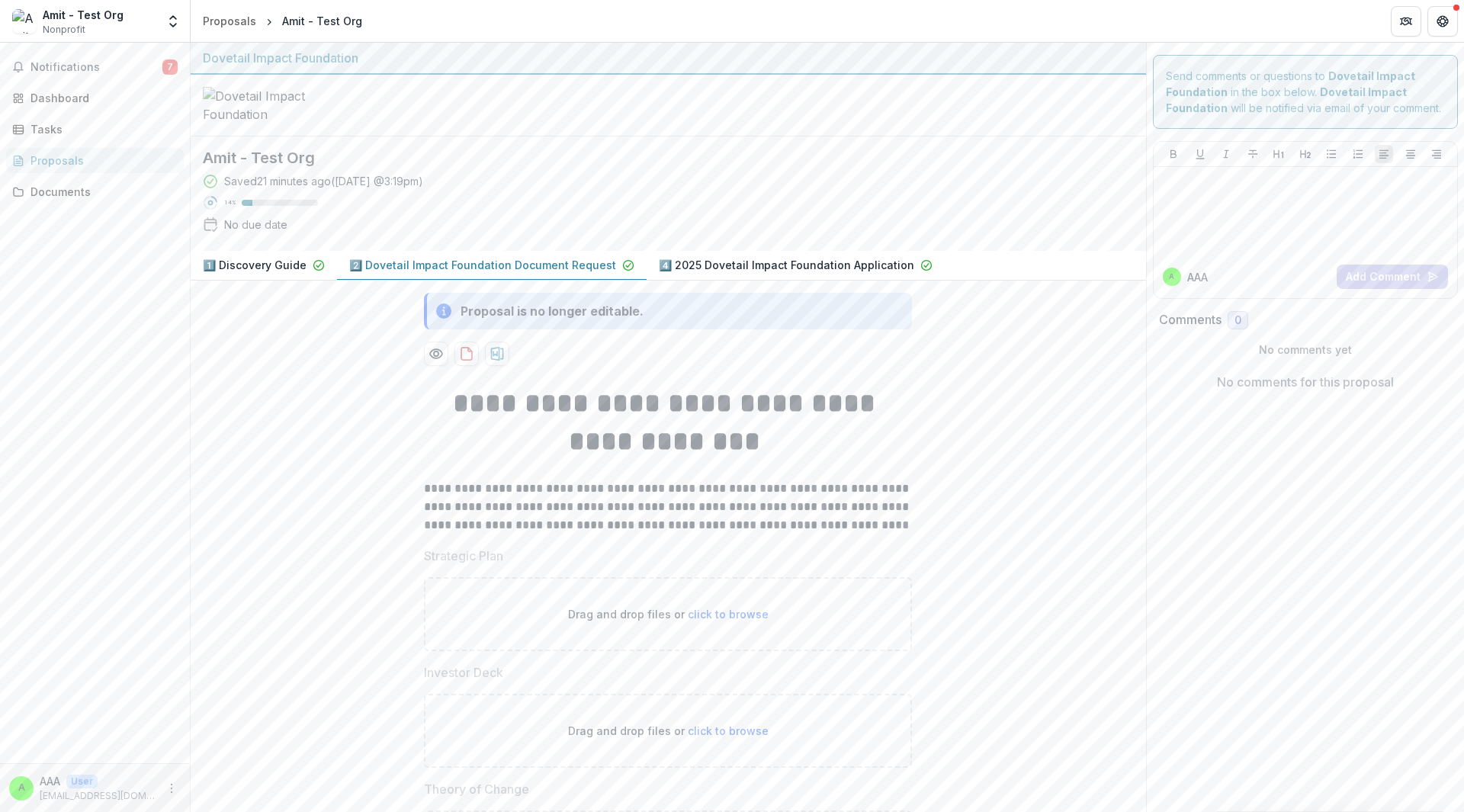
click at [816, 273] on p "4️⃣ 2025 Dovetail Impact Foundation Application" at bounding box center [787, 265] width 256 height 16
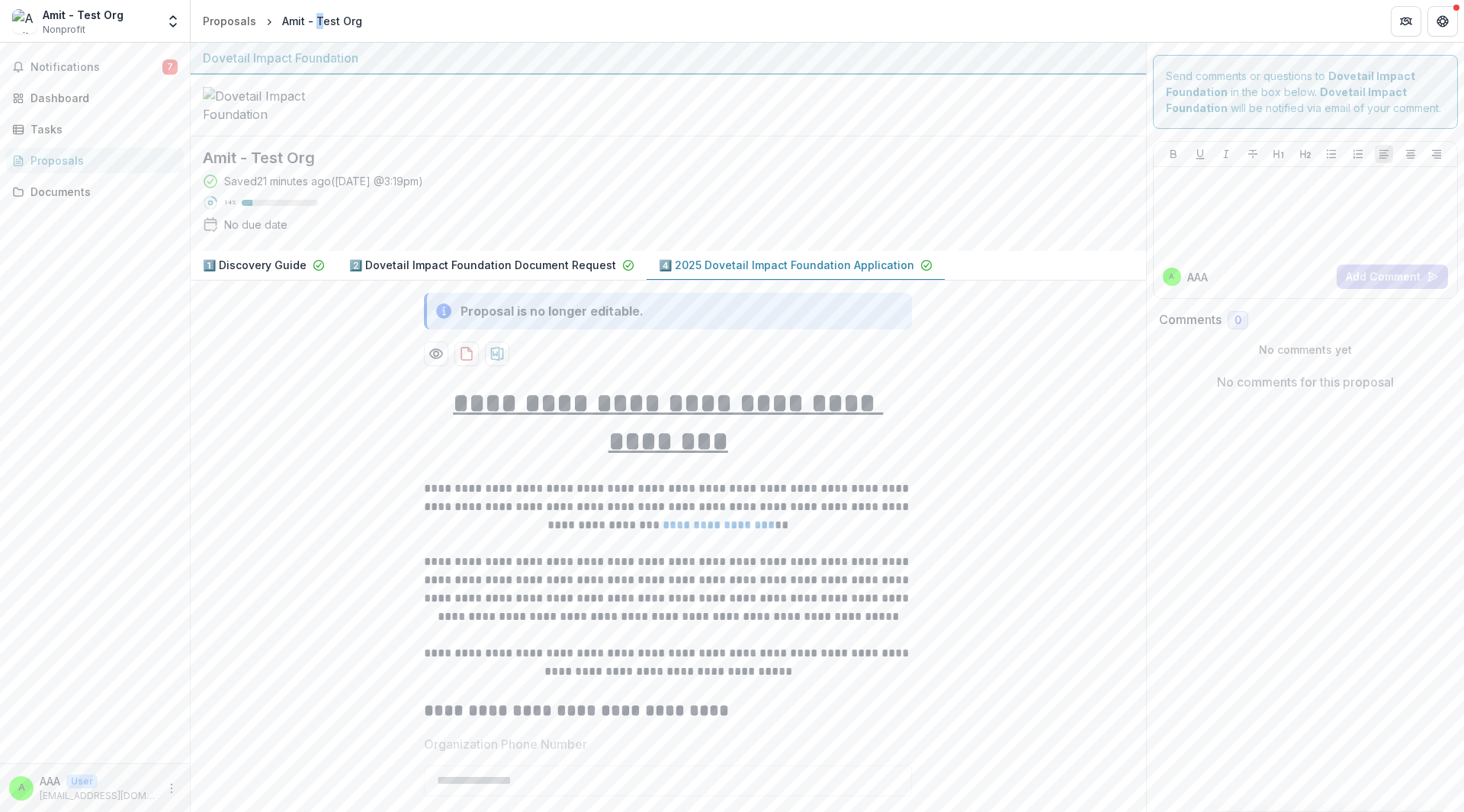
click at [317, 27] on div "Amit - Test Org" at bounding box center [322, 21] width 80 height 16
click at [226, 15] on div "Proposals" at bounding box center [229, 21] width 54 height 16
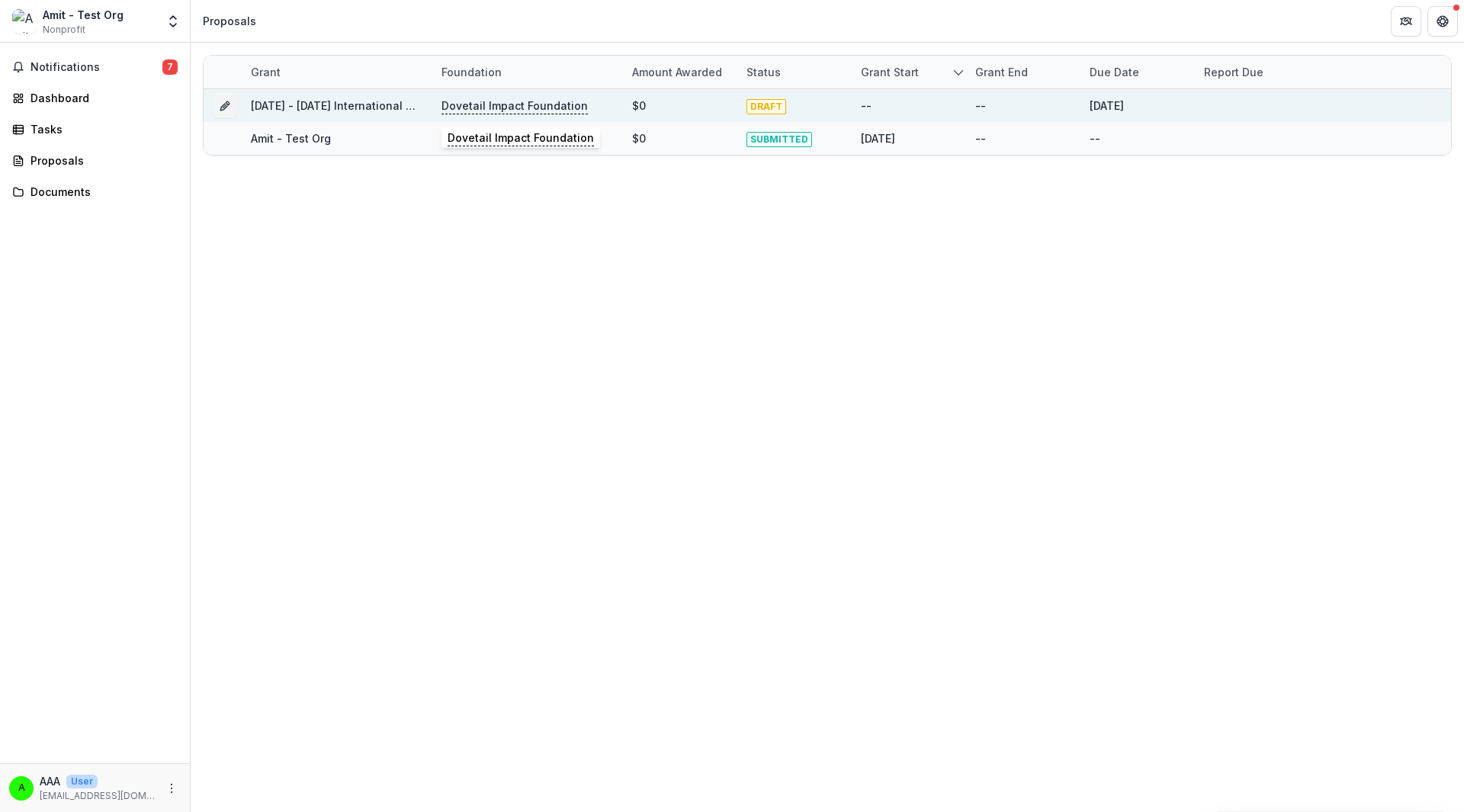
click at [491, 110] on p "Dovetail Impact Foundation" at bounding box center [515, 106] width 147 height 17
click at [285, 113] on div "[DATE] - [DATE] International Multiyear Application" at bounding box center [337, 106] width 172 height 16
click at [229, 101] on icon "Grant be50f517-dfb1-4f6f-9283-480315202670" at bounding box center [224, 106] width 12 height 12
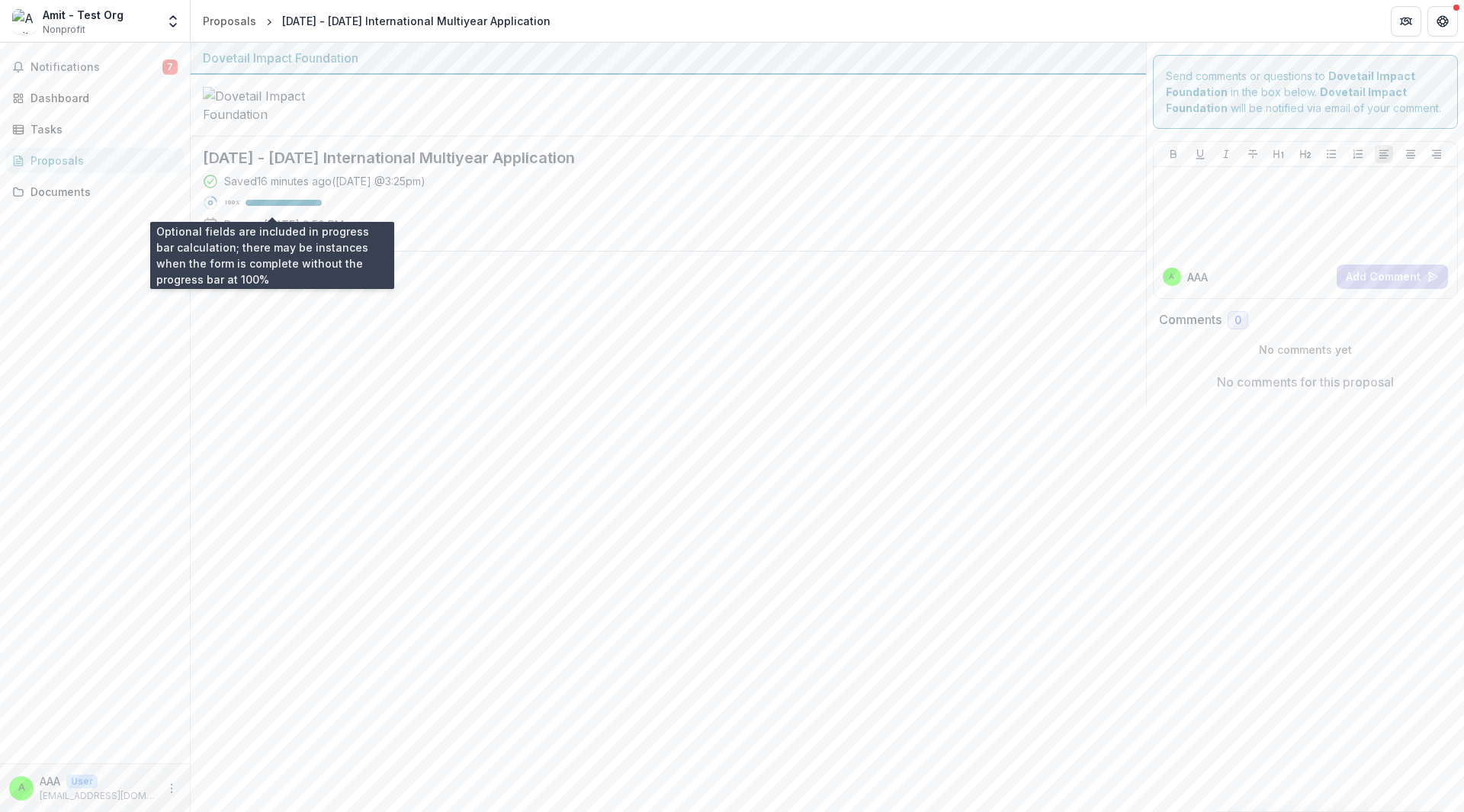
click at [313, 206] on div "100 %" at bounding box center [273, 202] width 98 height 10
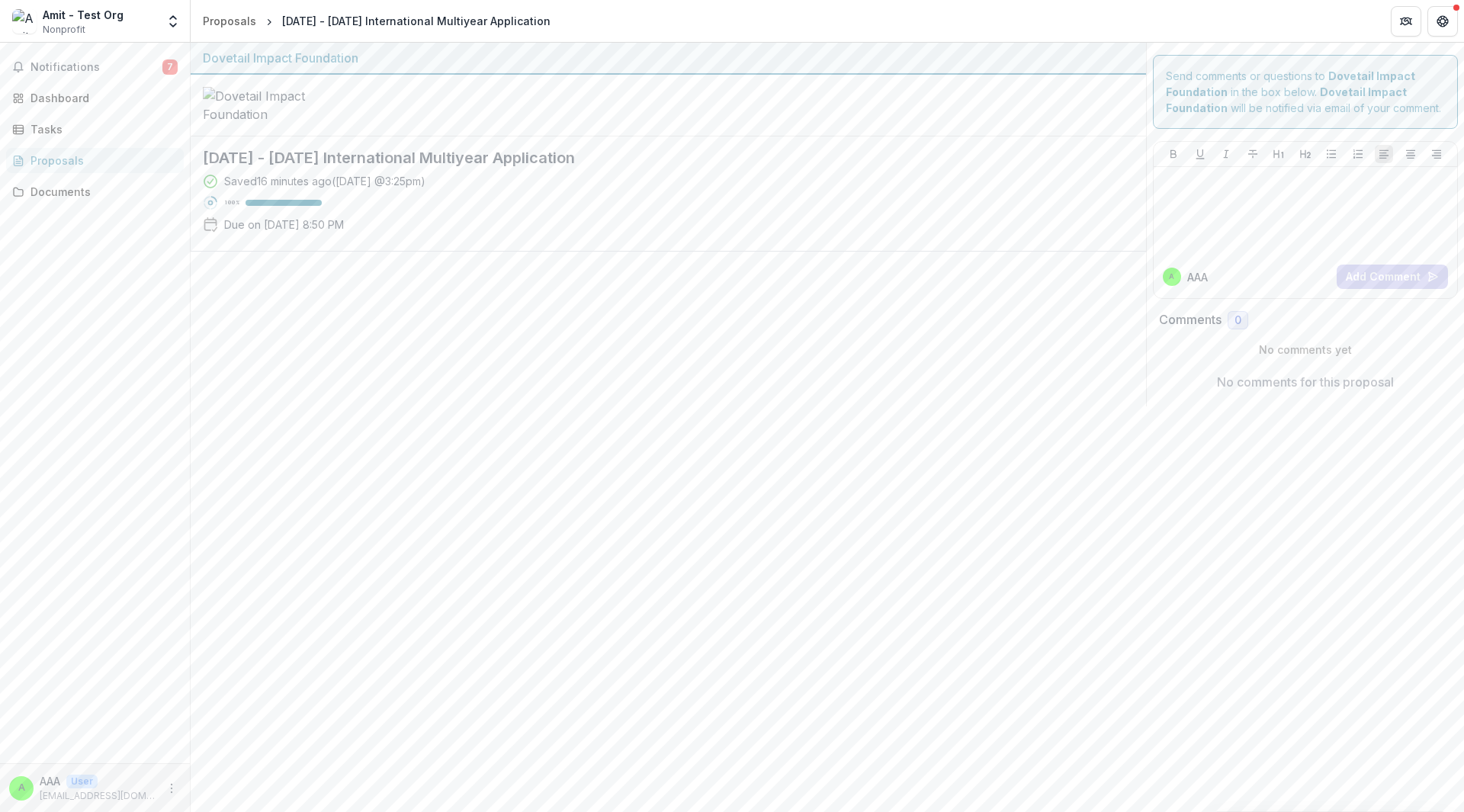
click at [313, 206] on div "100 %" at bounding box center [273, 202] width 98 height 10
click at [99, 14] on div "Amit - Test Org" at bounding box center [83, 15] width 81 height 16
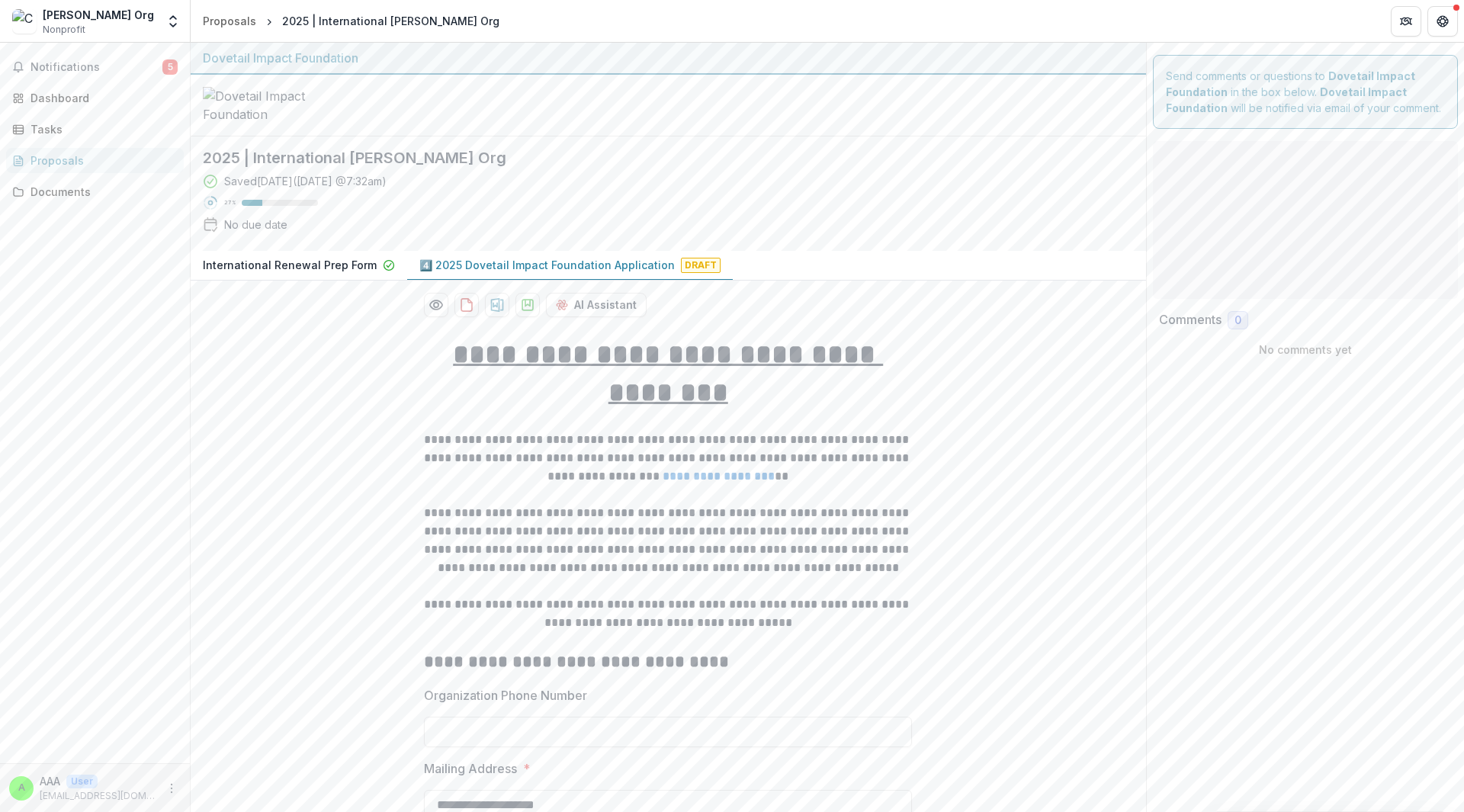
click at [132, 24] on div "[PERSON_NAME] Org Nonprofit" at bounding box center [84, 22] width 144 height 30
click at [173, 20] on icon "Open entity switcher" at bounding box center [172, 21] width 15 height 15
click at [172, 20] on icon "Open entity switcher" at bounding box center [172, 21] width 15 height 15
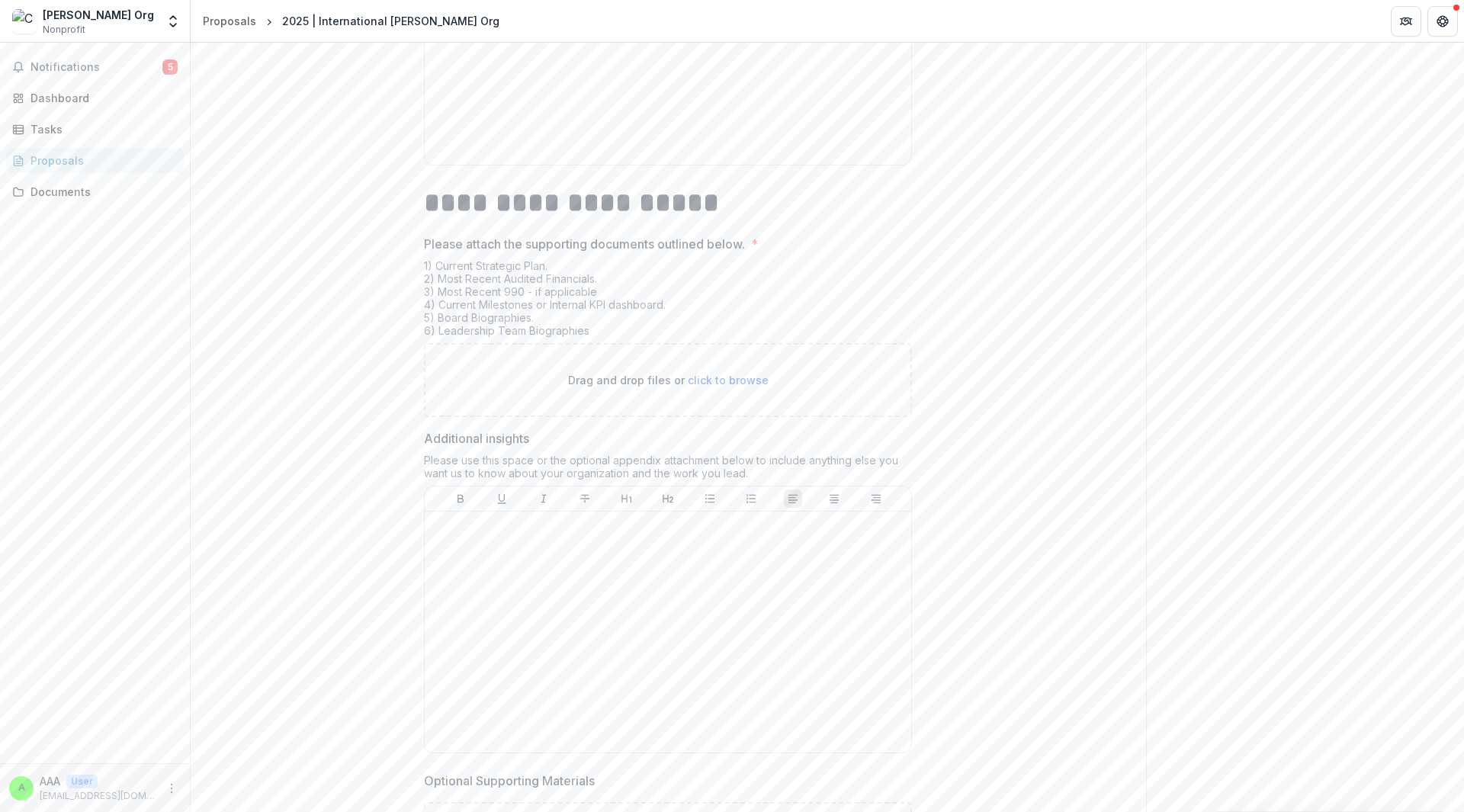
scroll to position [7308, 0]
click at [102, 34] on div "Courtney's Org Nonprofit" at bounding box center [98, 22] width 111 height 30
click at [106, 18] on div "[PERSON_NAME] Org" at bounding box center [98, 15] width 111 height 16
click at [175, 20] on icon "Open entity switcher" at bounding box center [172, 21] width 15 height 15
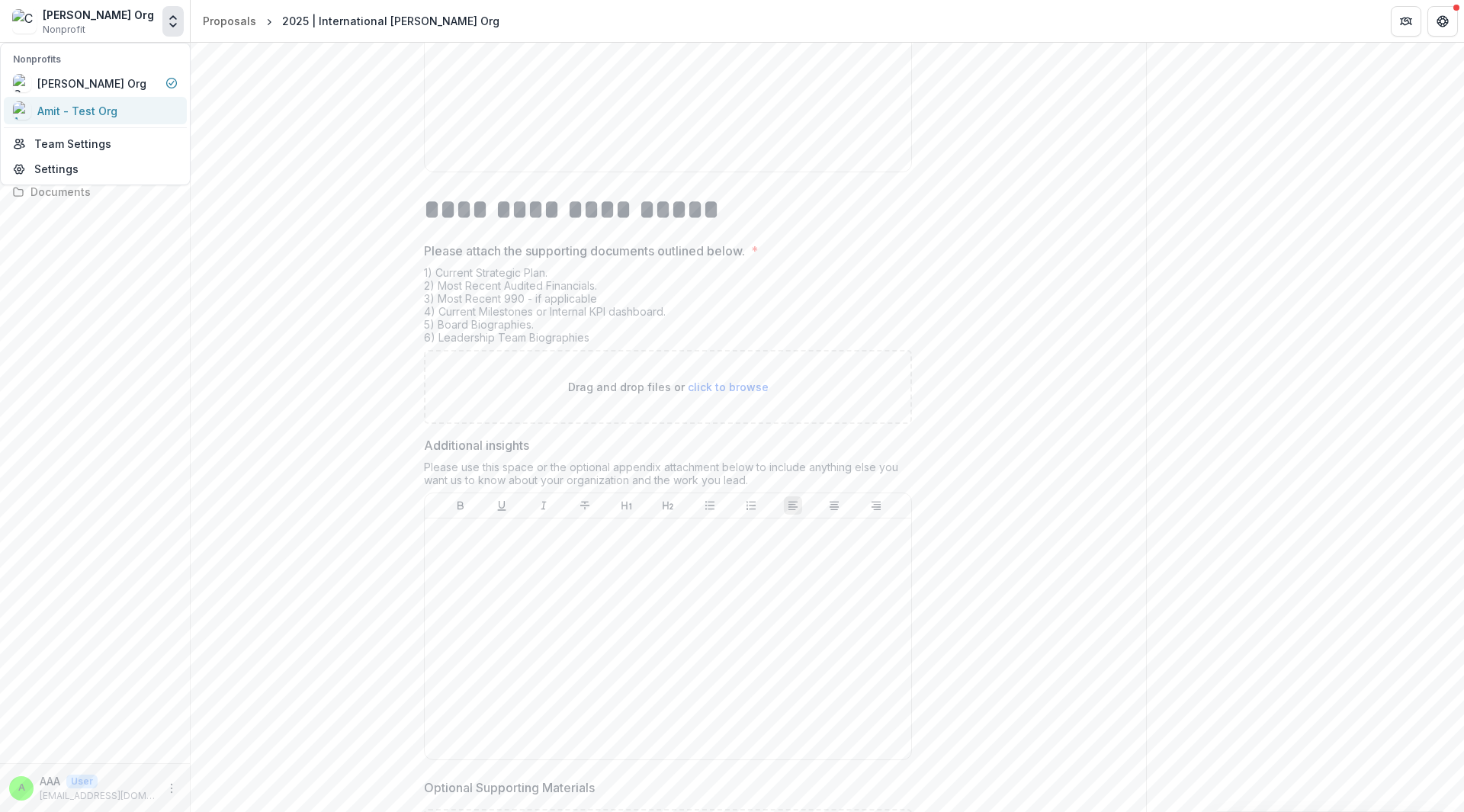
click at [108, 116] on div "Amit - Test Org" at bounding box center [78, 111] width 80 height 16
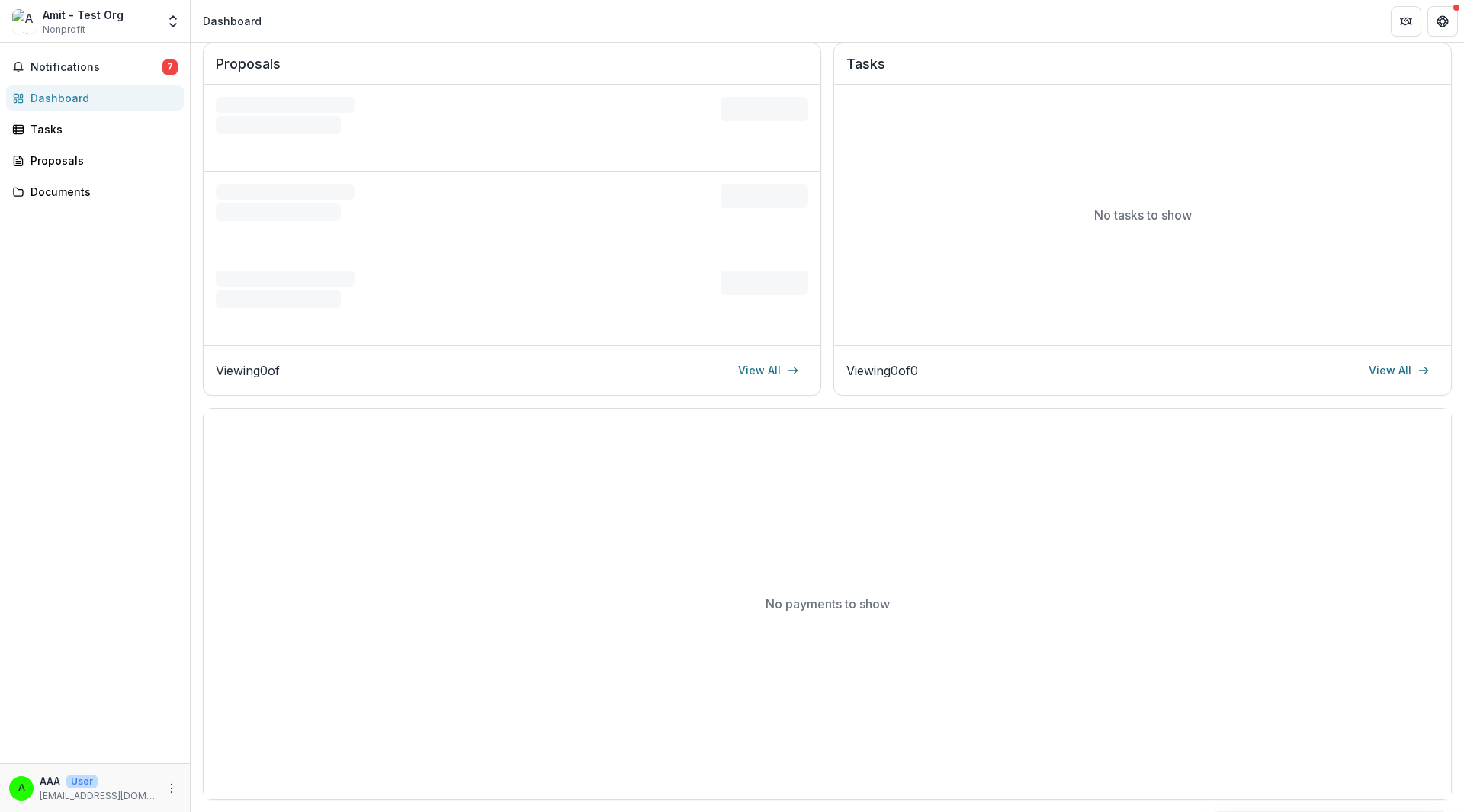
scroll to position [157, 0]
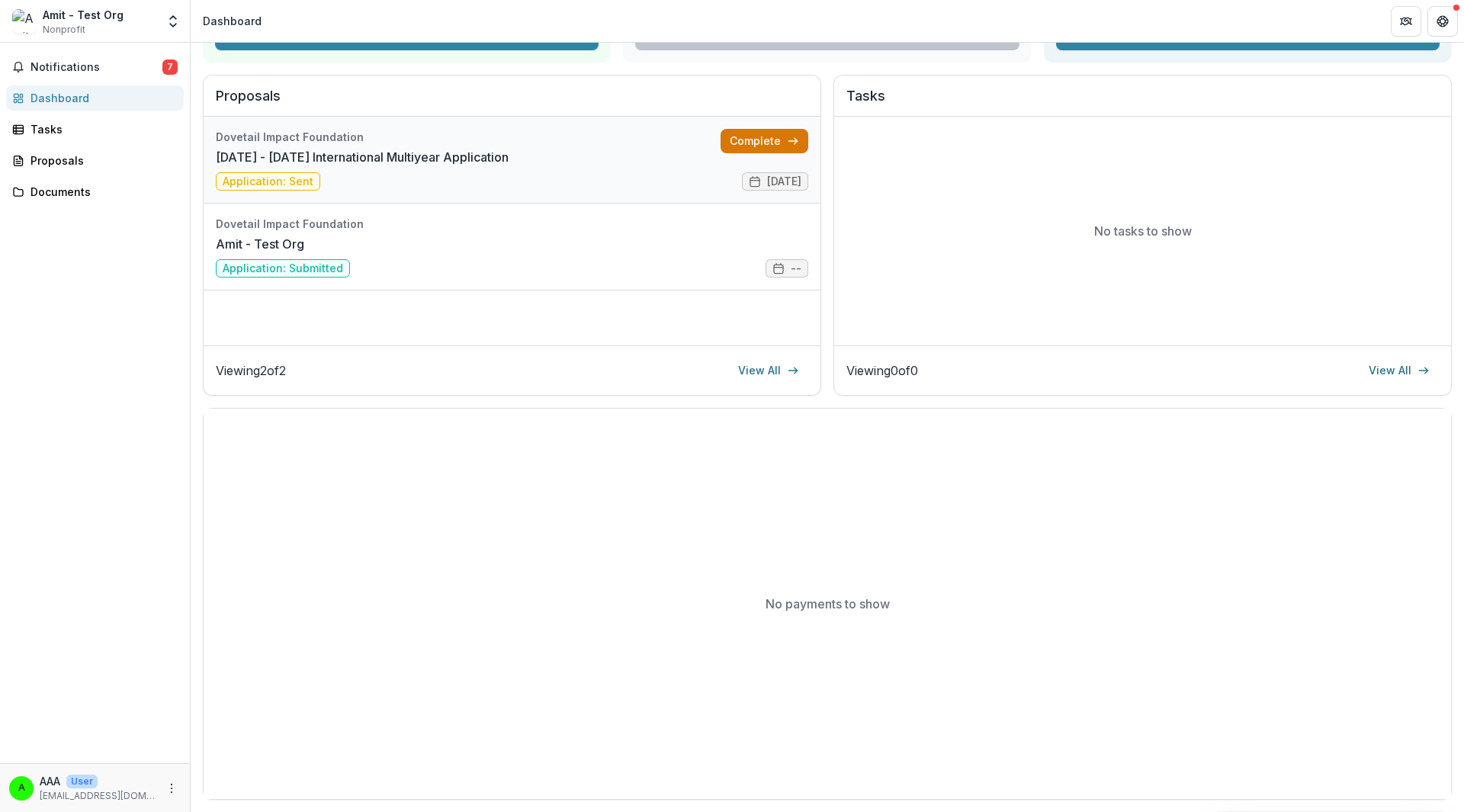
click at [768, 140] on link "Complete" at bounding box center [764, 141] width 87 height 24
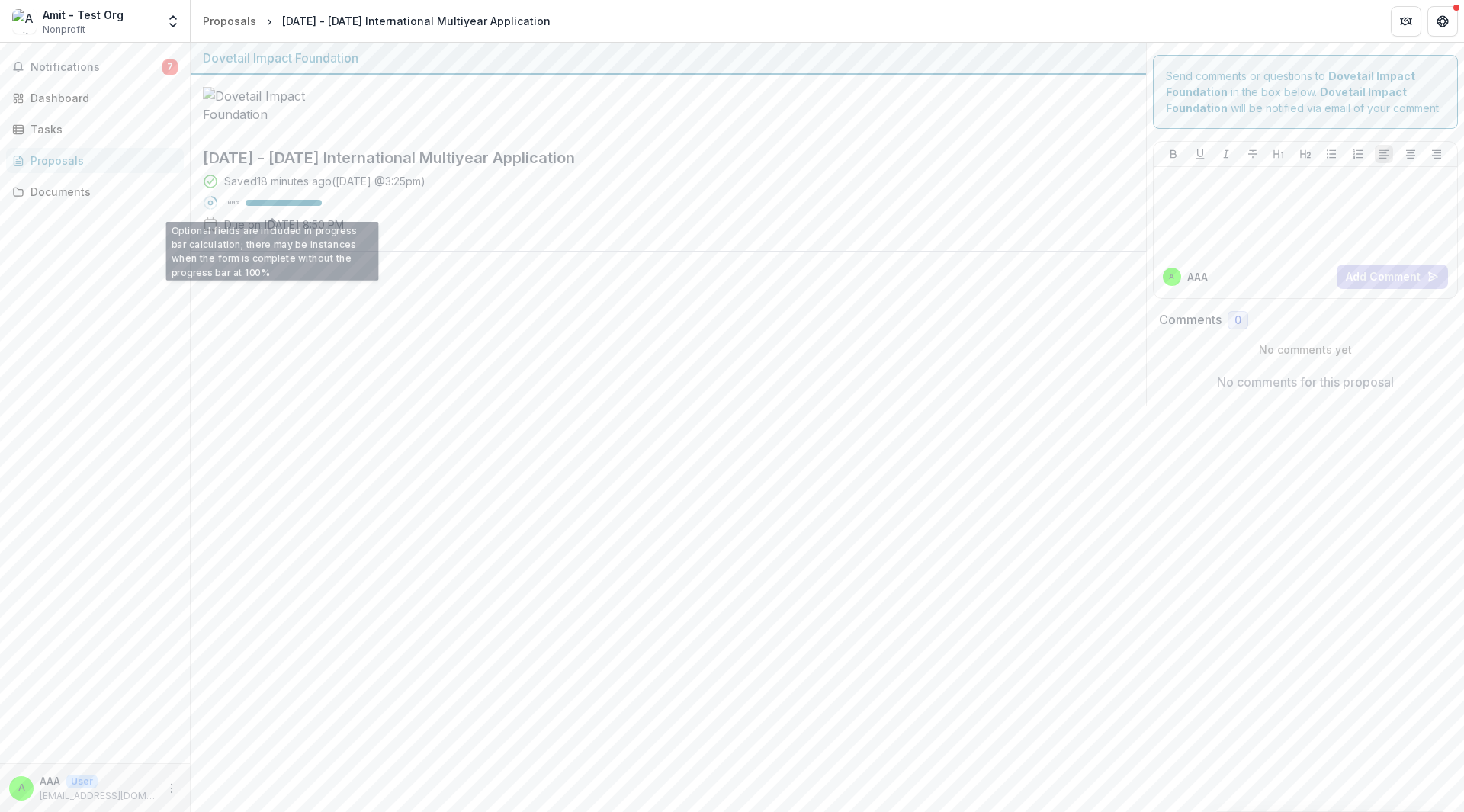
click at [289, 210] on div "100 %" at bounding box center [262, 202] width 119 height 15
click at [471, 110] on div at bounding box center [669, 105] width 956 height 62
click at [223, 46] on div "Dovetail Impact Foundation" at bounding box center [669, 59] width 956 height 32
click at [294, 265] on div at bounding box center [669, 329] width 956 height 155
click at [289, 232] on p "Due on Sep 05, 2025, 8:50 PM" at bounding box center [284, 224] width 119 height 16
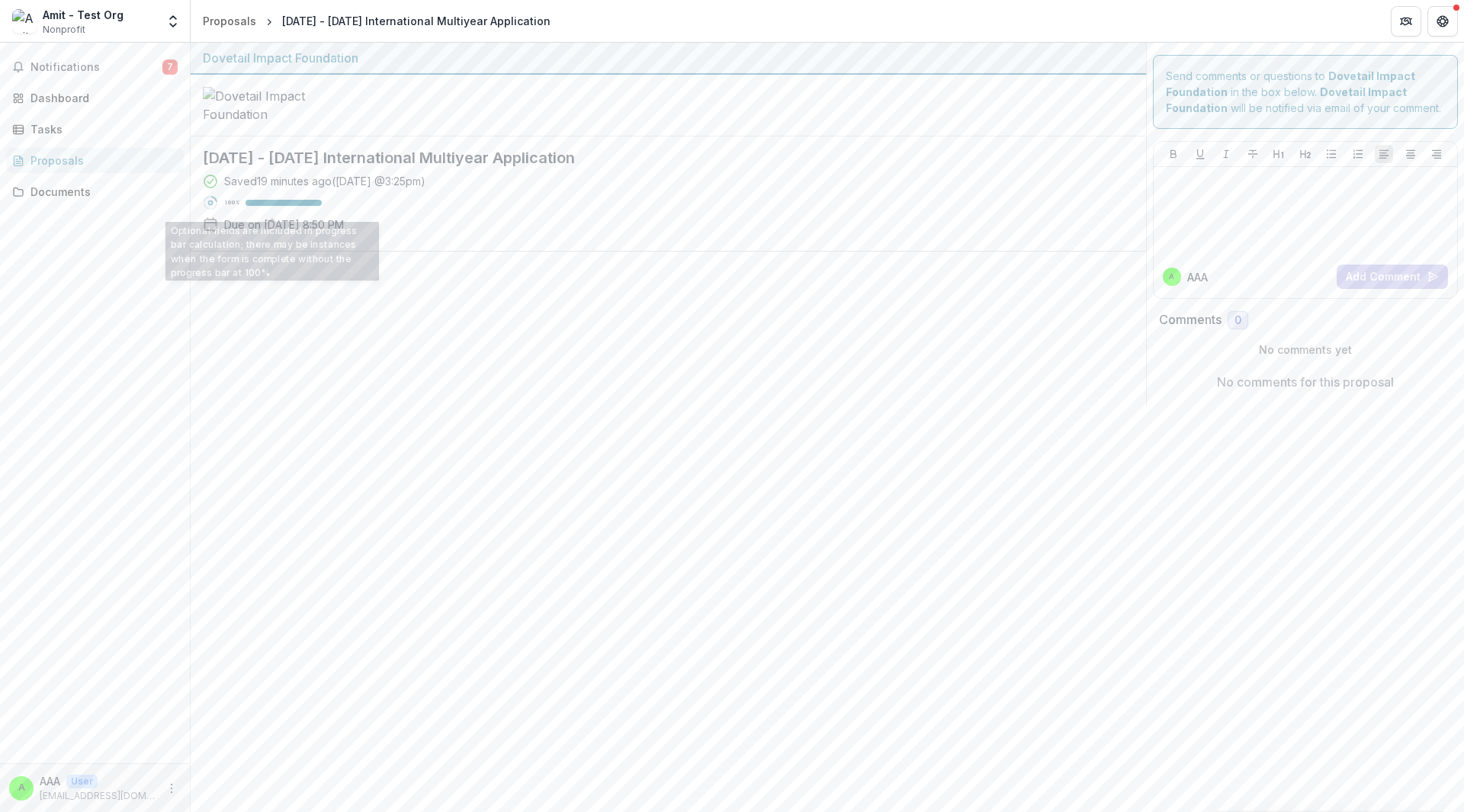
click at [265, 224] on div "Saved 19 minutes ago ( [DATE] @ 3:25pm ) 100 % Due on [DATE] 8:50 PM" at bounding box center [656, 206] width 907 height 66
click at [65, 79] on div "Notifications 7 Dashboard Tasks Proposals Documents" at bounding box center [95, 402] width 190 height 721
click at [71, 65] on span "Notifications" at bounding box center [96, 67] width 132 height 13
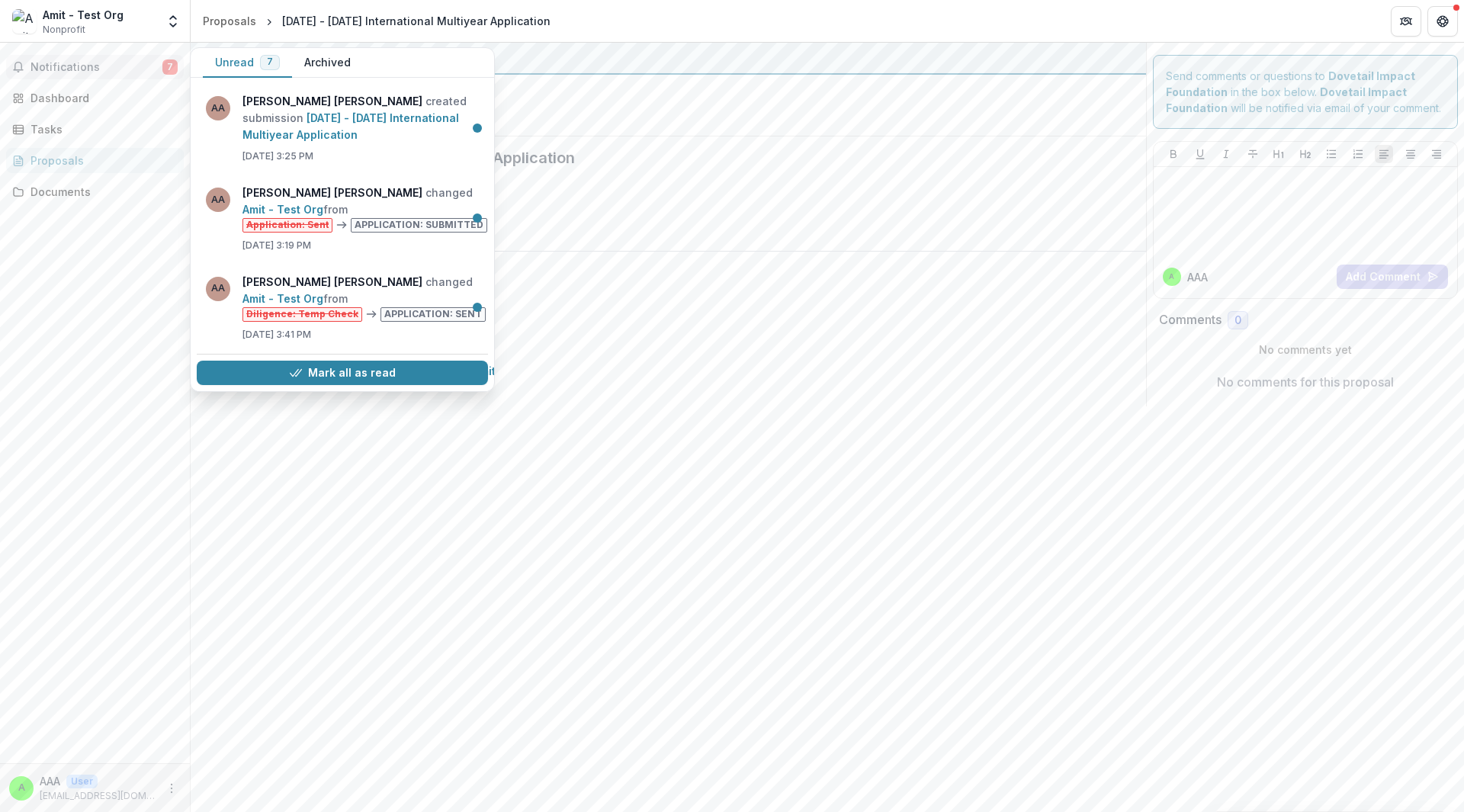
click at [72, 65] on span "Notifications" at bounding box center [96, 67] width 132 height 13
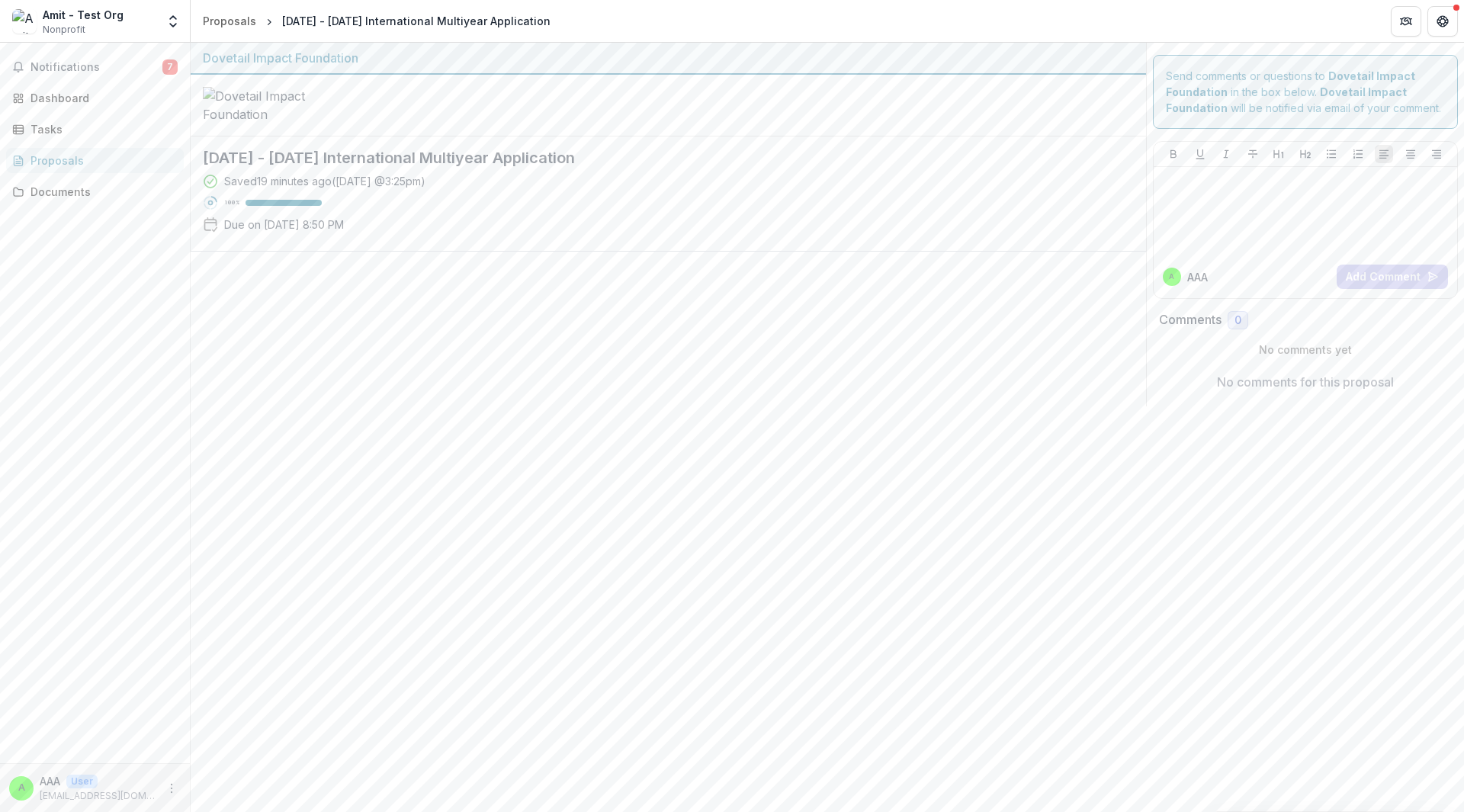
click at [51, 160] on div "Proposals" at bounding box center [101, 160] width 141 height 16
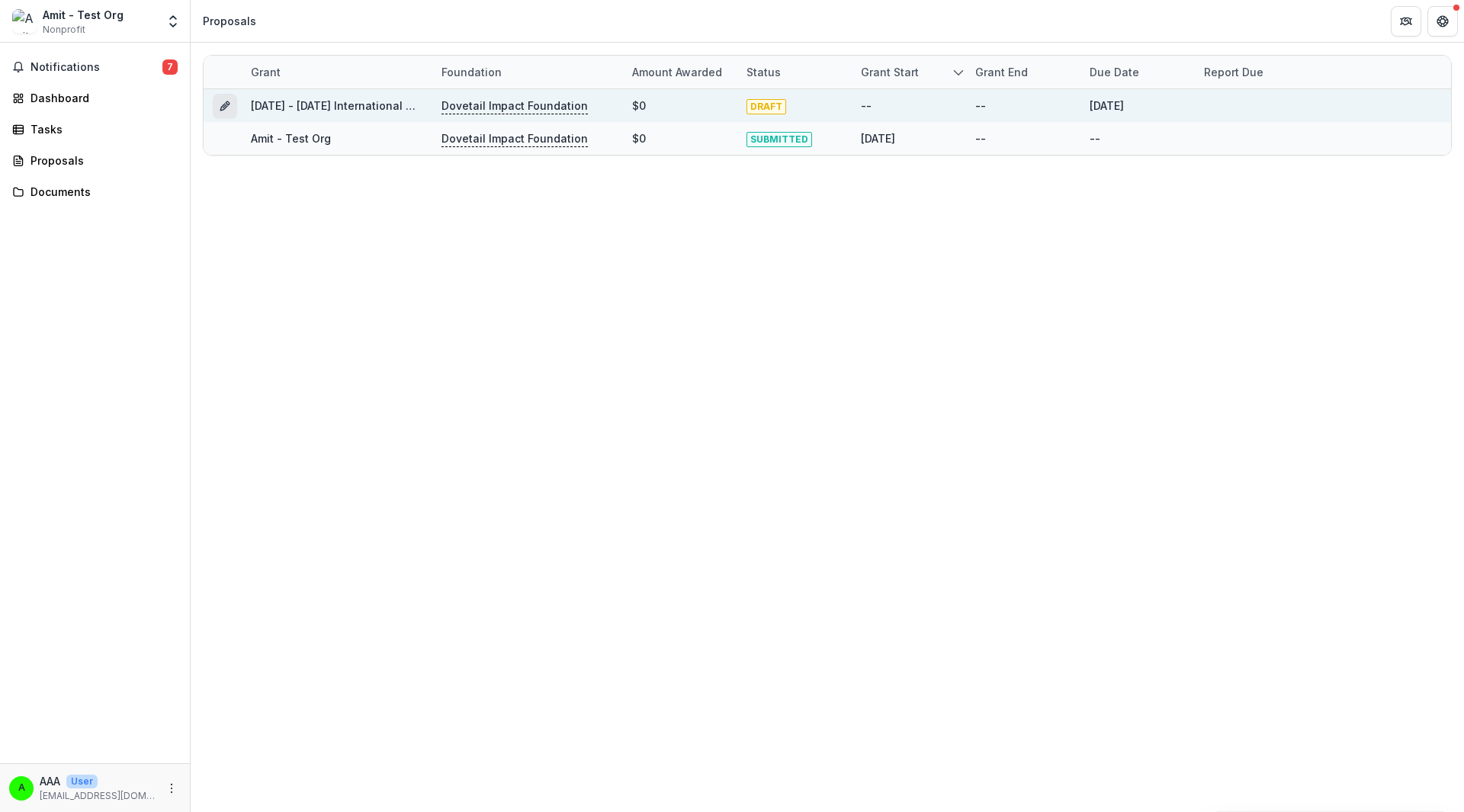
click at [230, 109] on icon "Grant be50f517-dfb1-4f6f-9283-480315202670" at bounding box center [224, 106] width 12 height 12
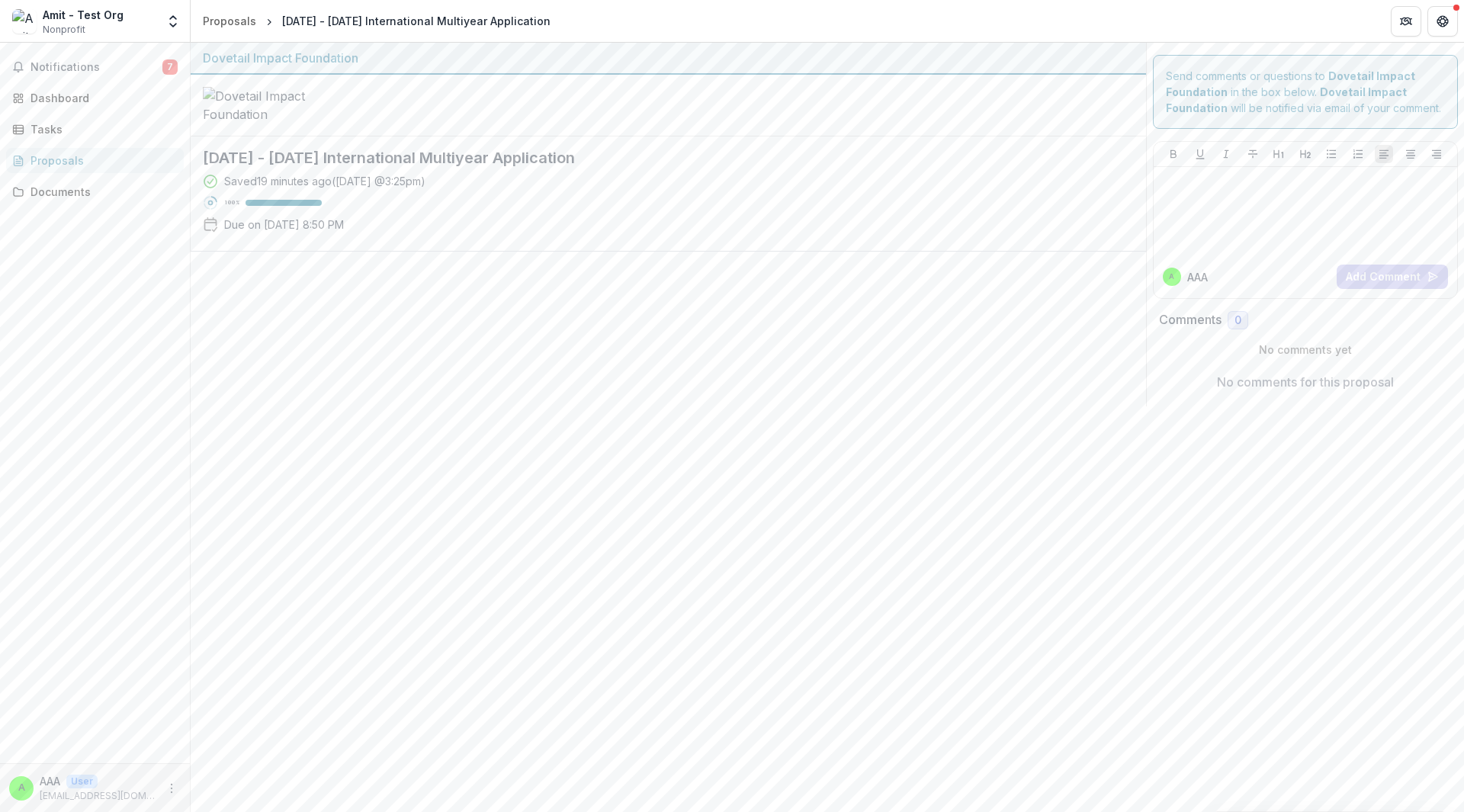
click at [344, 231] on p "Due on [DATE] 8:50 PM" at bounding box center [284, 224] width 119 height 16
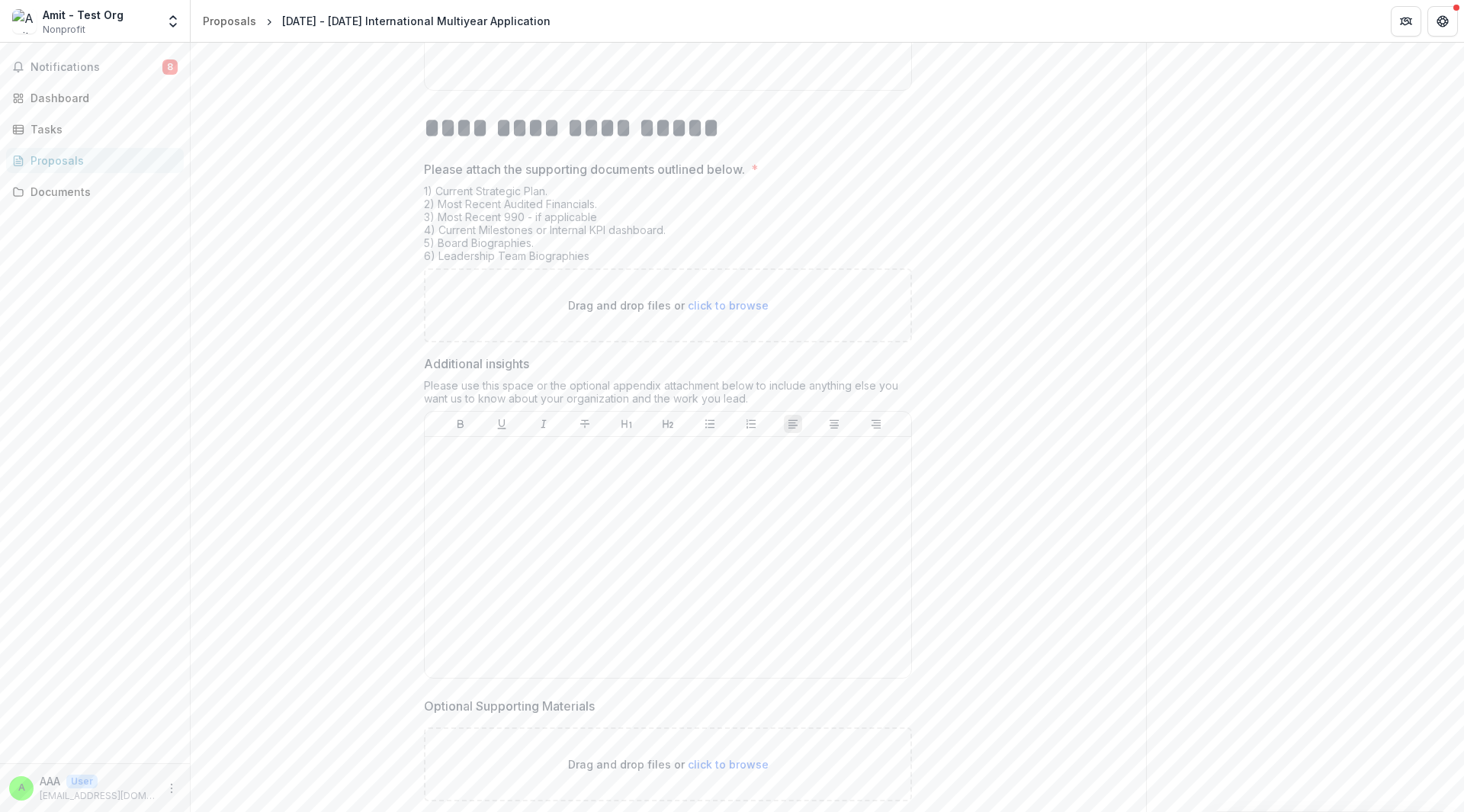
scroll to position [8667, 0]
